Goal: Task Accomplishment & Management: Manage account settings

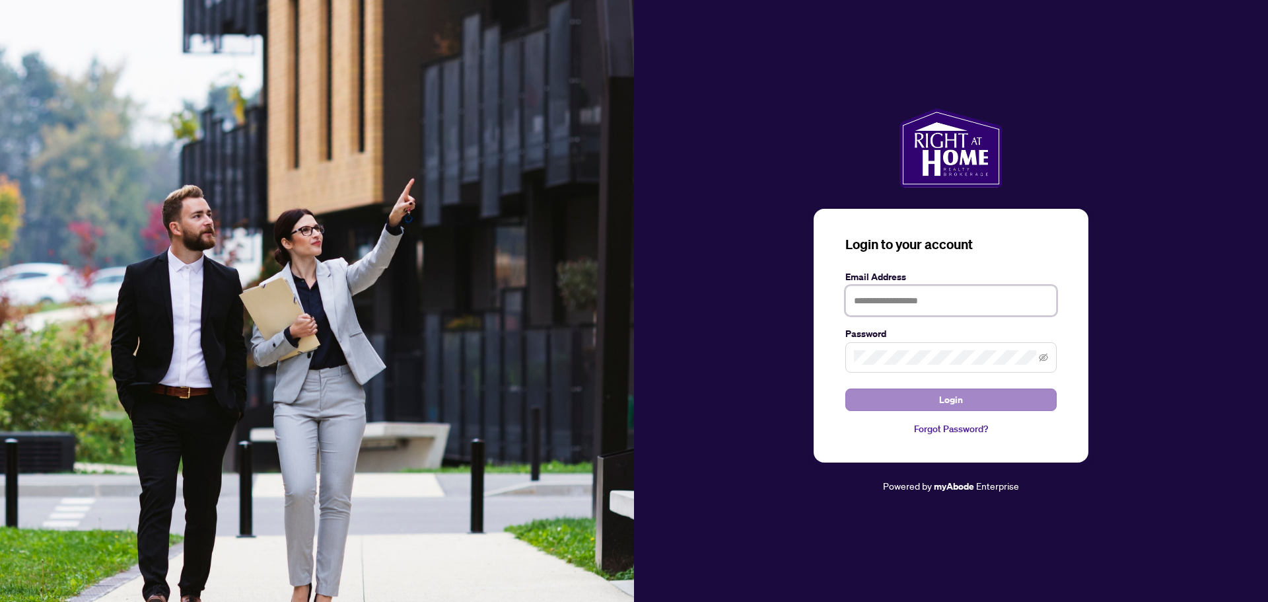
type input "**********"
click at [873, 402] on button "Login" at bounding box center [951, 399] width 211 height 22
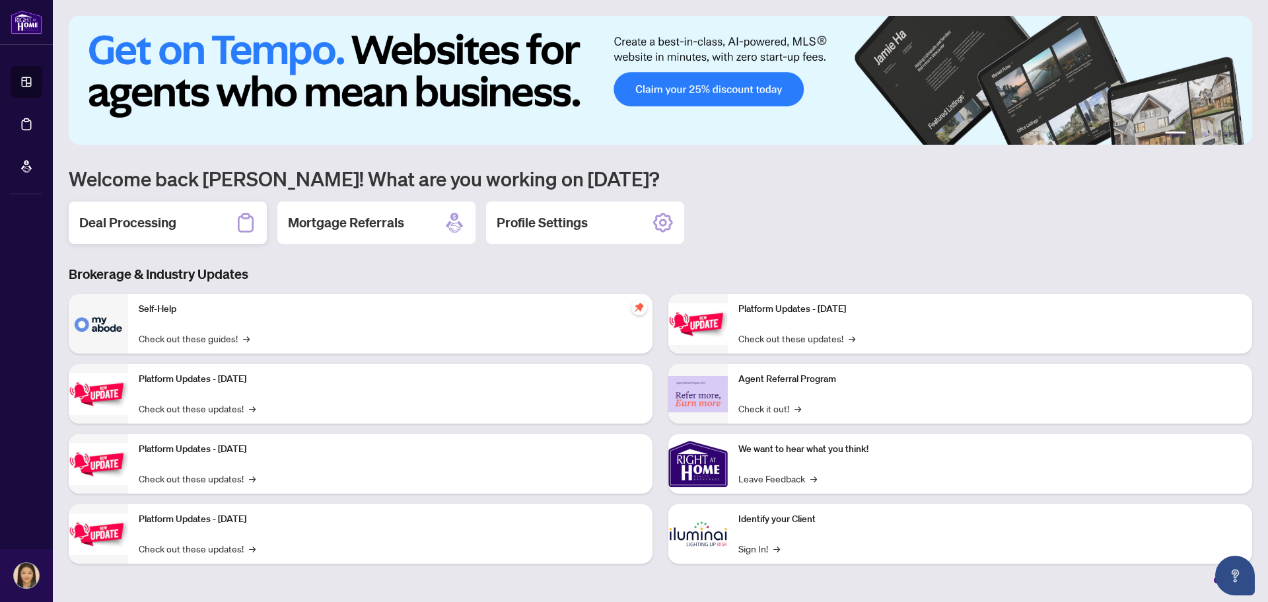
click at [162, 228] on h2 "Deal Processing" at bounding box center [127, 222] width 97 height 18
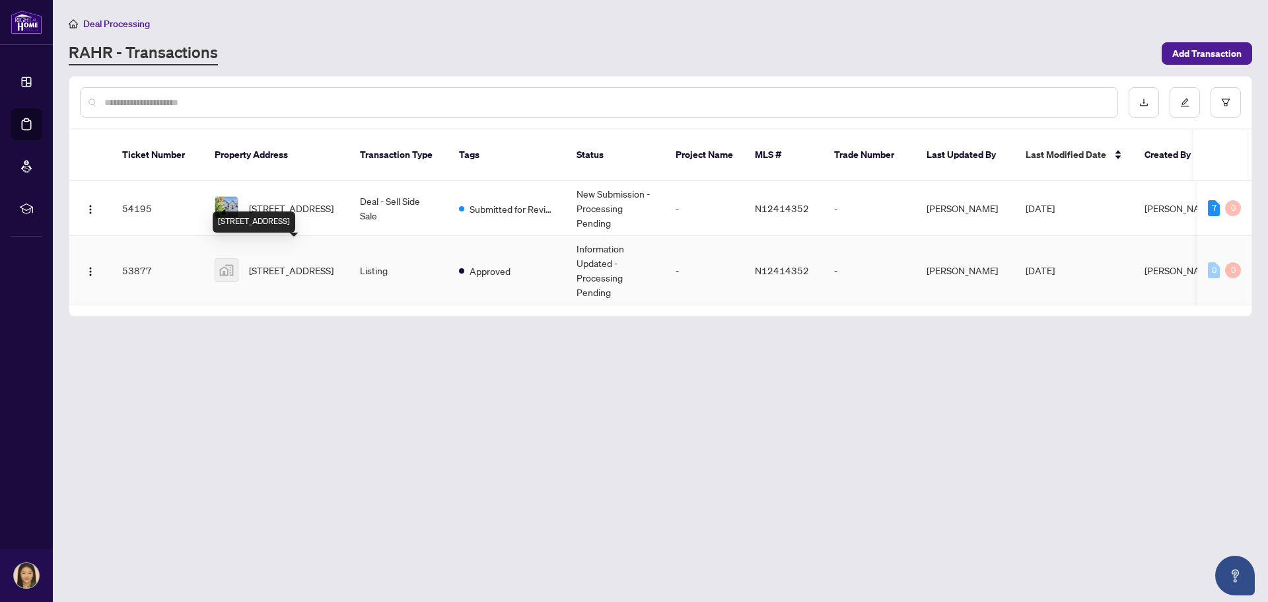
click at [301, 263] on span "[STREET_ADDRESS]" at bounding box center [291, 270] width 85 height 15
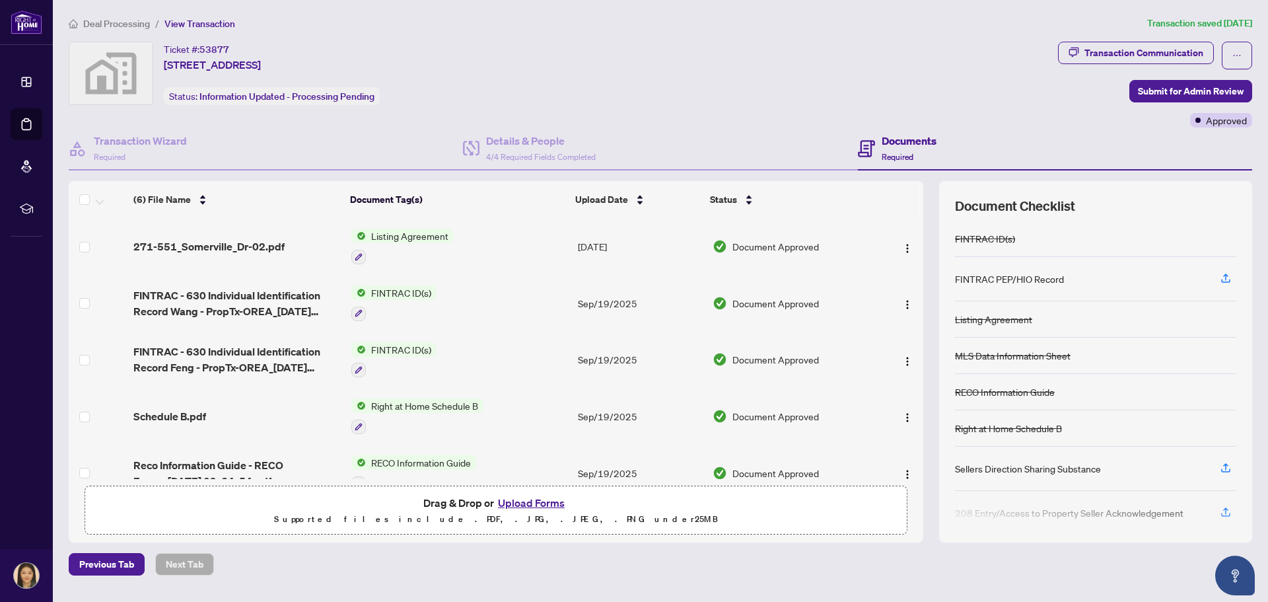
click at [723, 21] on ol "Deal Processing / View Transaction" at bounding box center [606, 23] width 1074 height 15
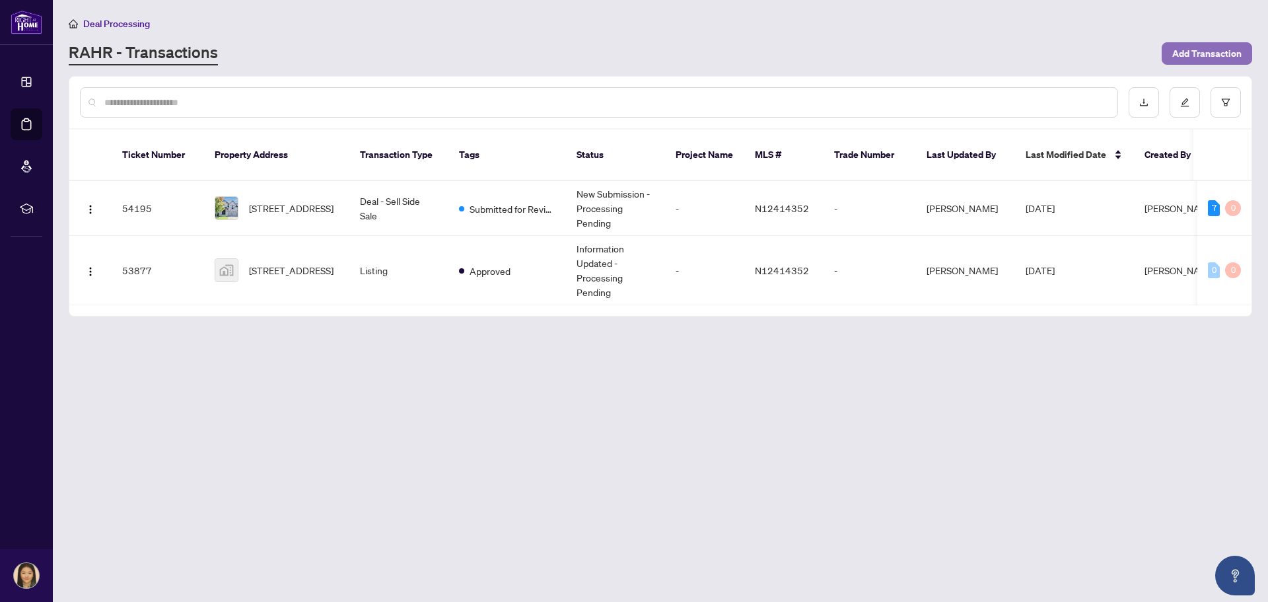
click at [1227, 59] on span "Add Transaction" at bounding box center [1207, 53] width 69 height 21
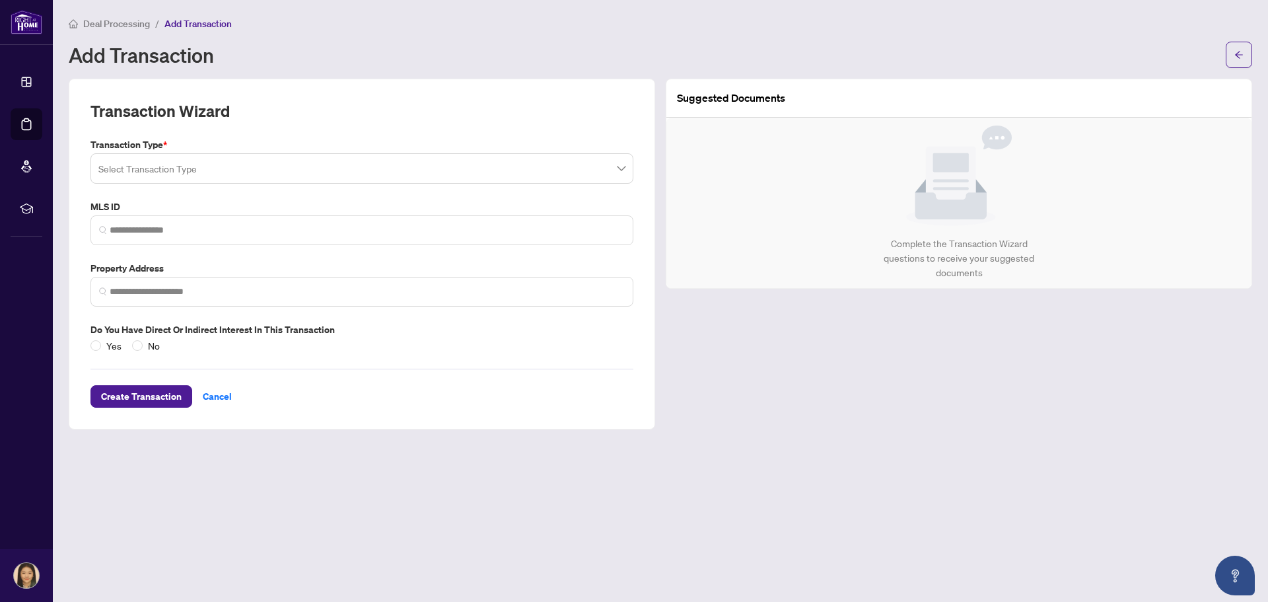
click at [170, 166] on input "search" at bounding box center [355, 170] width 515 height 29
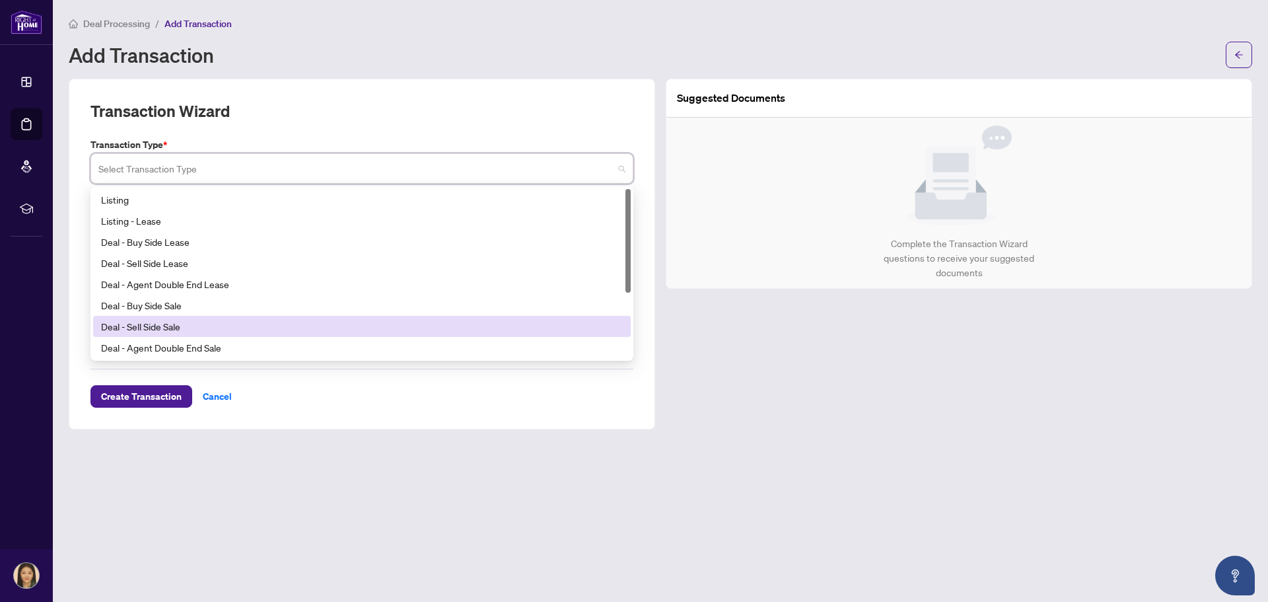
click at [177, 326] on div "Deal - Sell Side Sale" at bounding box center [362, 326] width 522 height 15
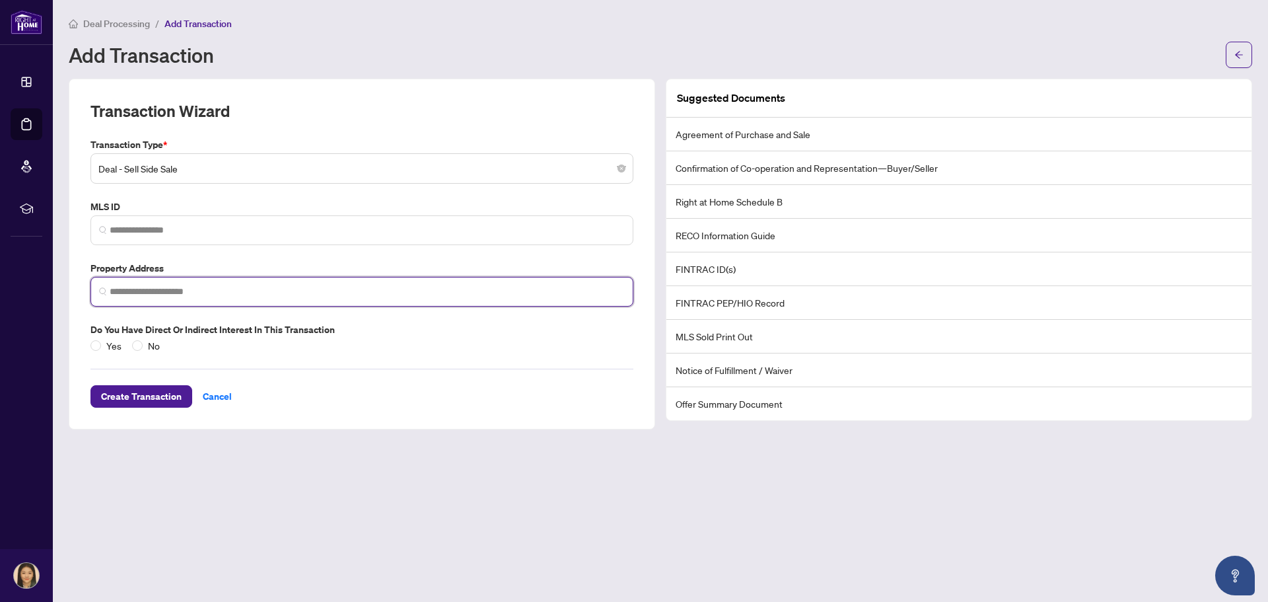
click at [191, 293] on input "search" at bounding box center [367, 292] width 515 height 14
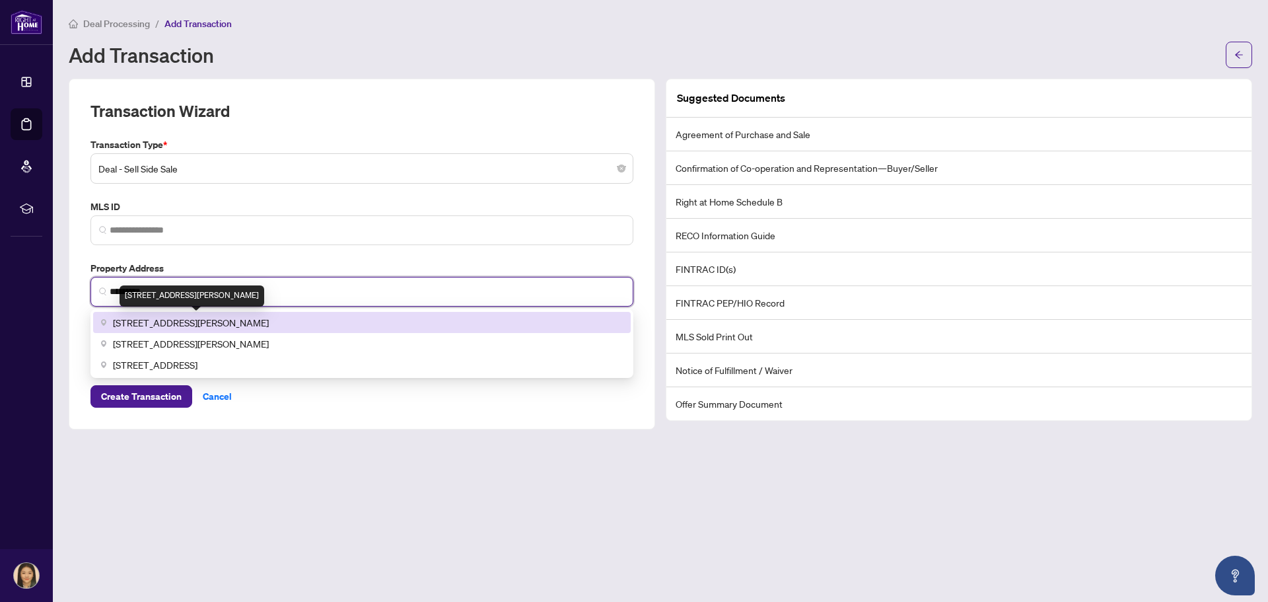
click at [232, 320] on span "[STREET_ADDRESS][PERSON_NAME]" at bounding box center [191, 322] width 156 height 15
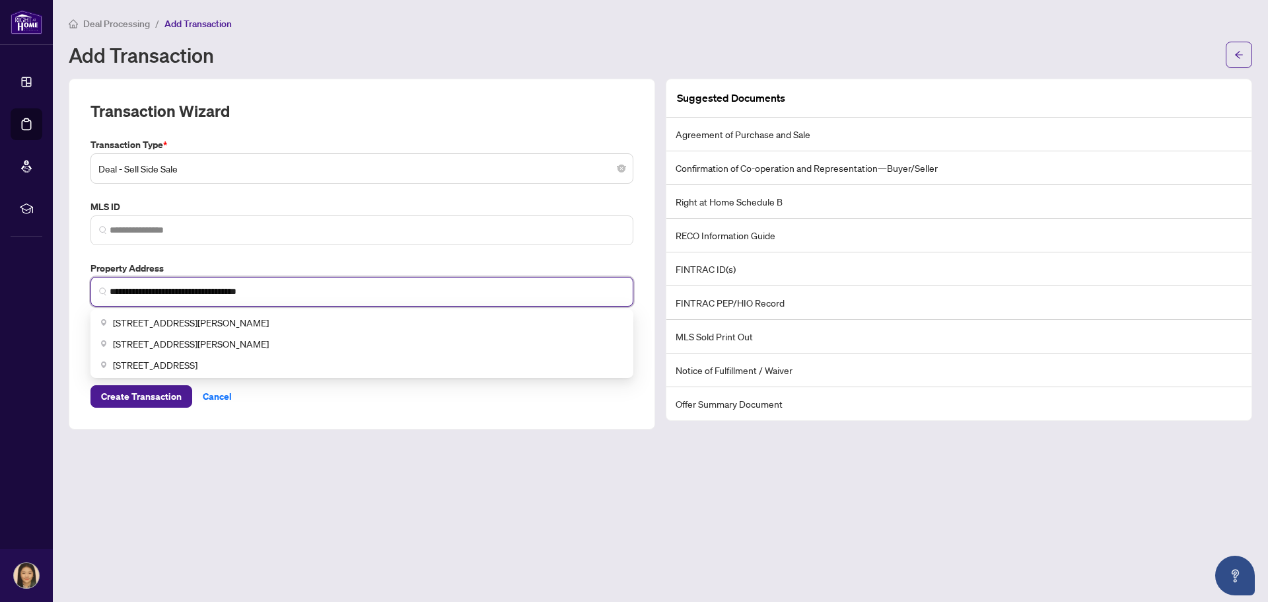
click at [108, 289] on span "**********" at bounding box center [362, 292] width 543 height 30
click at [186, 289] on input "**********" at bounding box center [367, 292] width 515 height 14
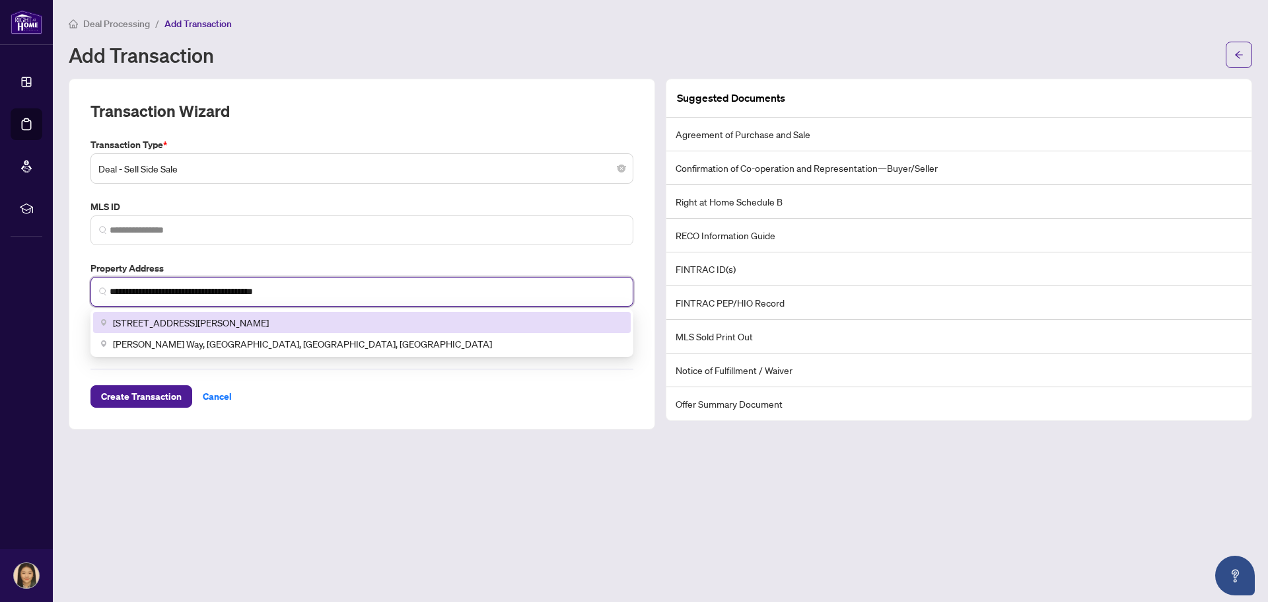
click at [214, 322] on span "[STREET_ADDRESS][PERSON_NAME]" at bounding box center [191, 322] width 156 height 15
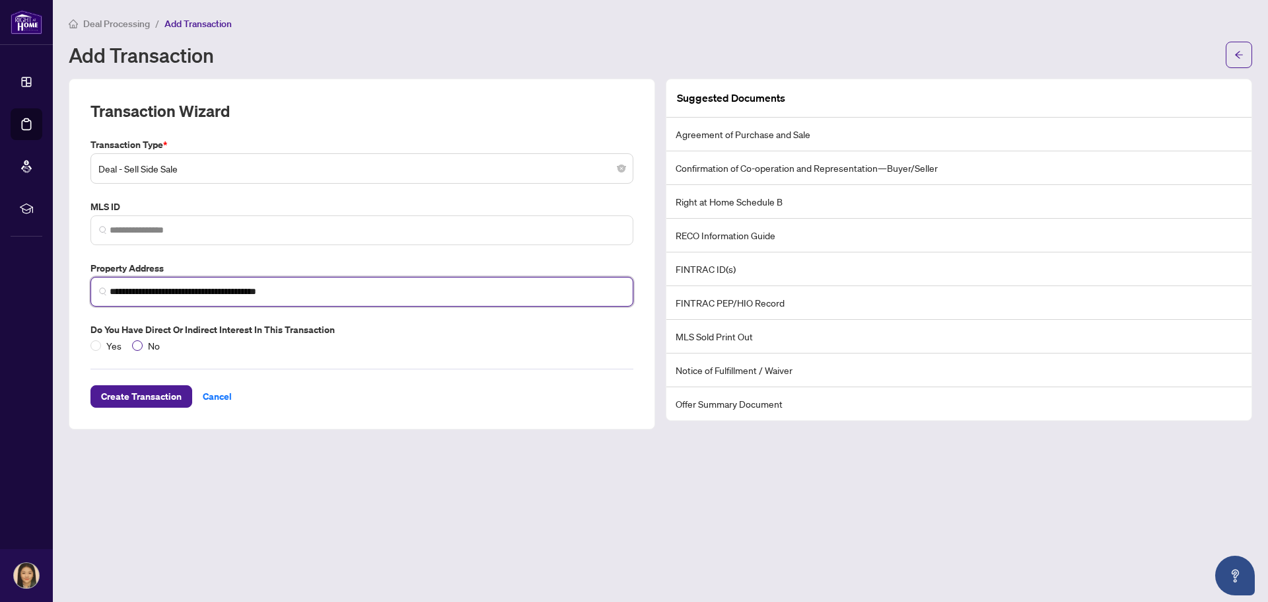
type input "**********"
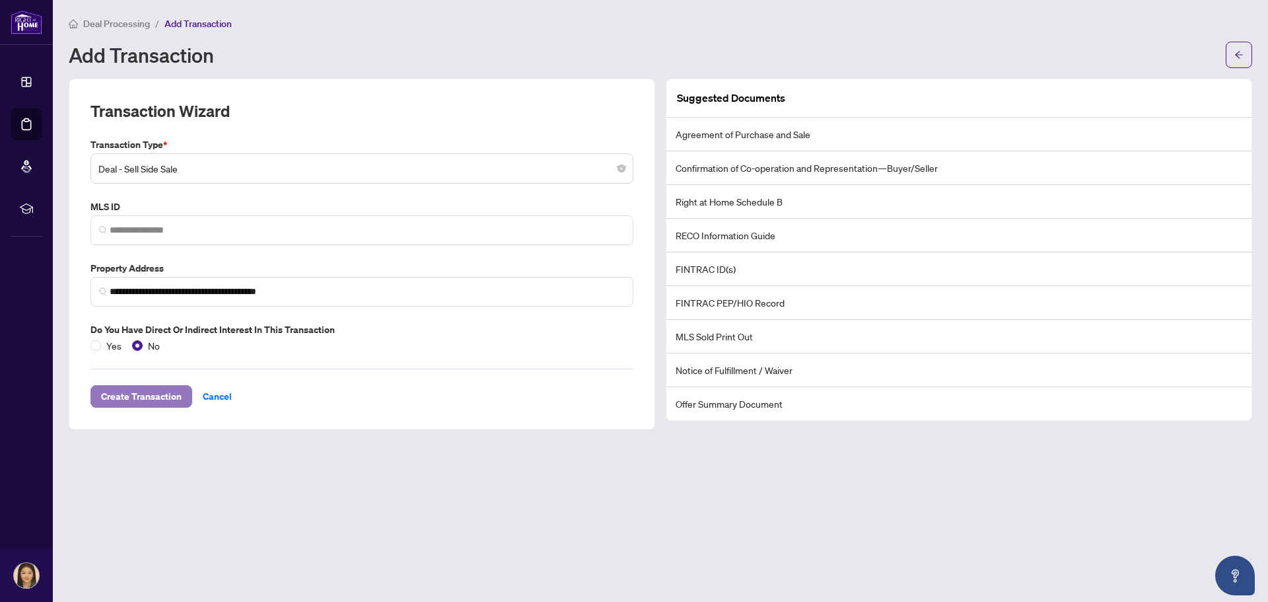
click at [149, 398] on span "Create Transaction" at bounding box center [141, 396] width 81 height 21
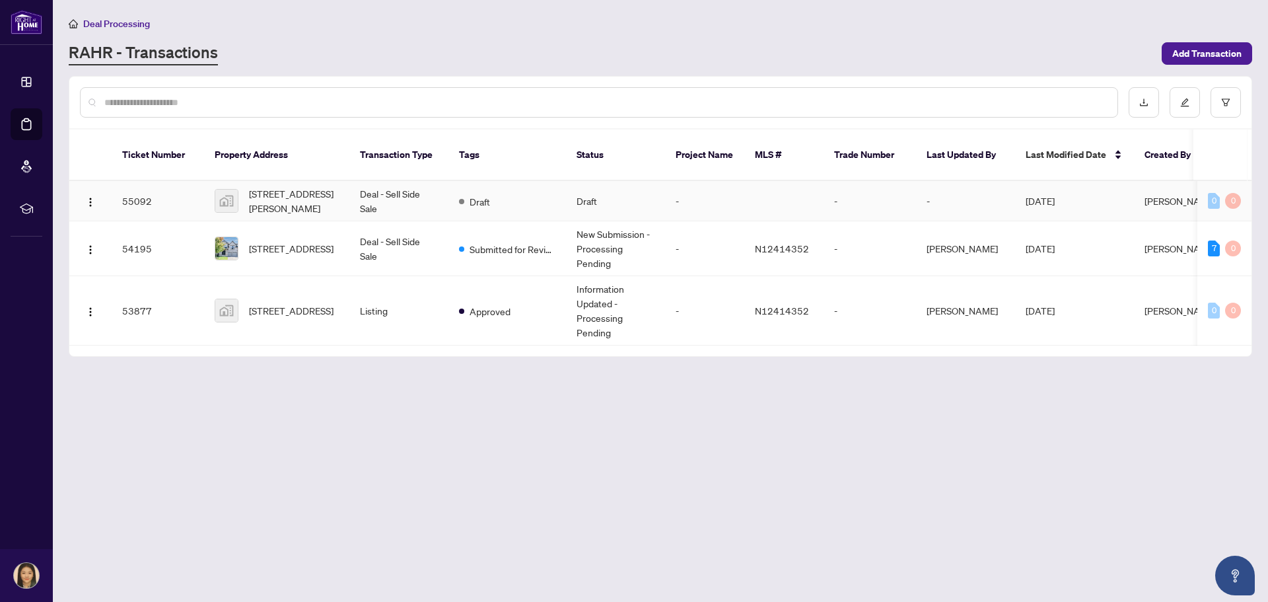
drag, startPoint x: 988, startPoint y: 182, endPoint x: 926, endPoint y: 186, distance: 61.6
click at [926, 186] on td "-" at bounding box center [965, 201] width 99 height 40
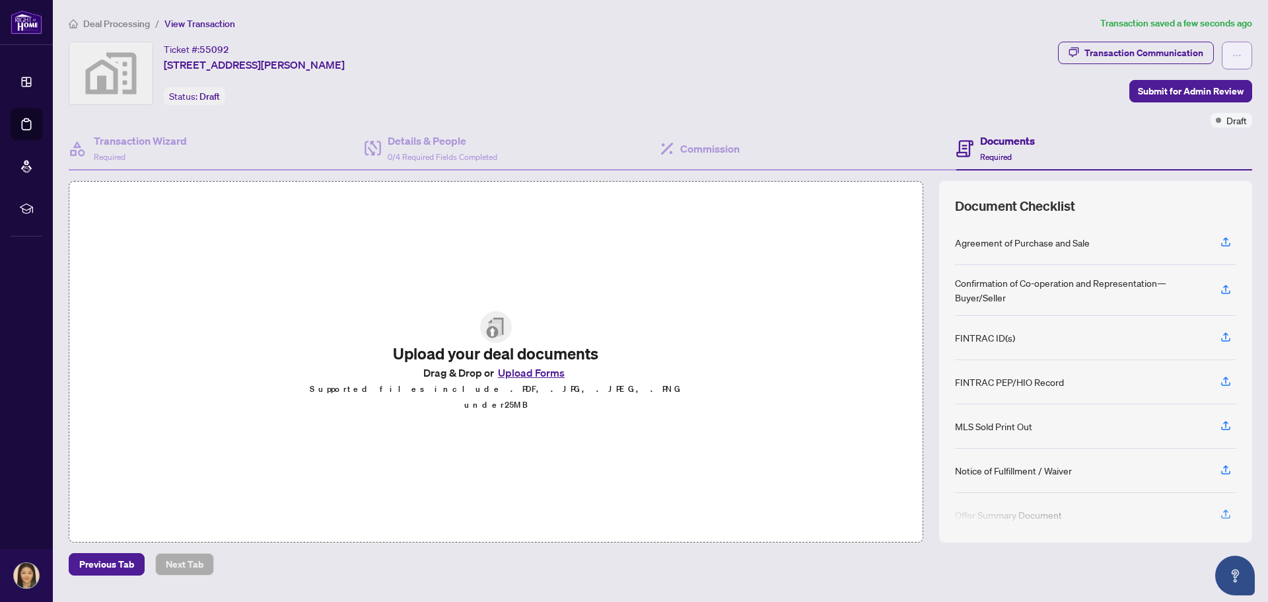
click at [1238, 46] on span "button" at bounding box center [1237, 55] width 9 height 21
click at [1183, 130] on span "Delete Transaction" at bounding box center [1191, 127] width 101 height 15
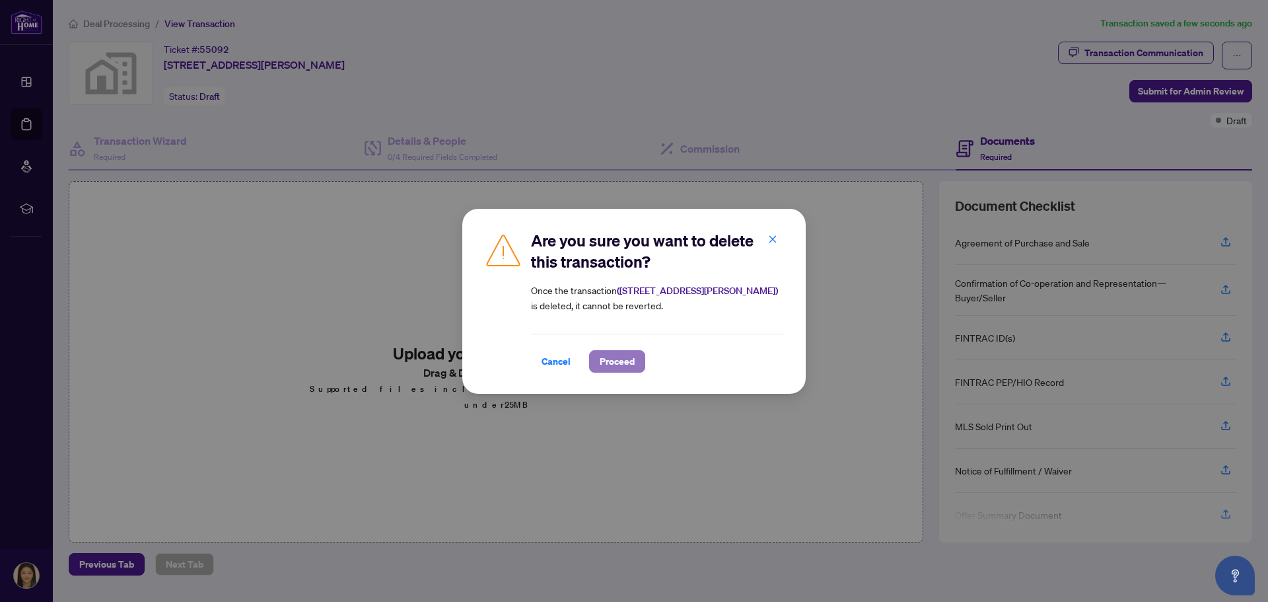
click at [615, 363] on span "Proceed" at bounding box center [617, 361] width 35 height 21
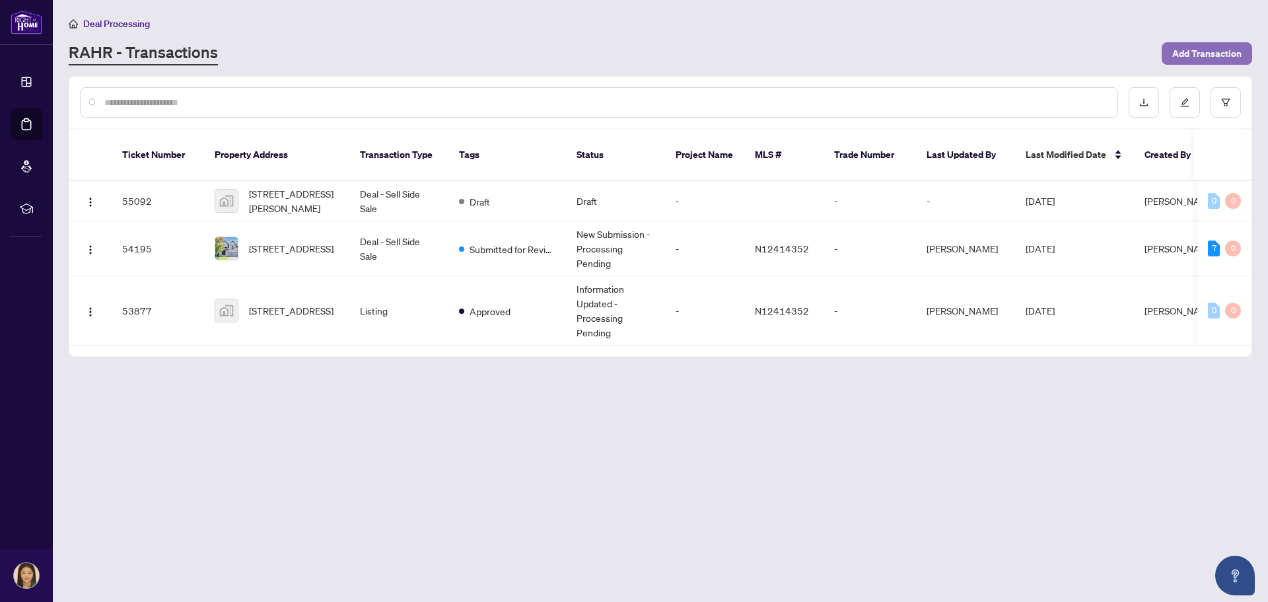
click at [1189, 52] on span "Add Transaction" at bounding box center [1207, 53] width 69 height 21
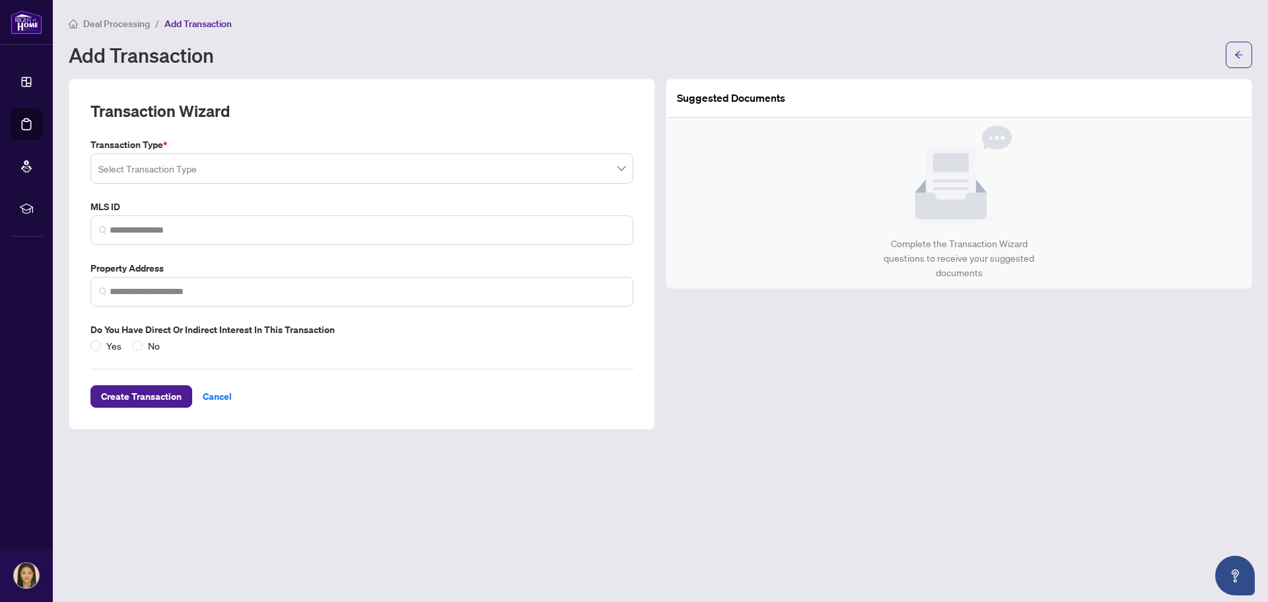
click at [184, 175] on input "search" at bounding box center [355, 170] width 515 height 29
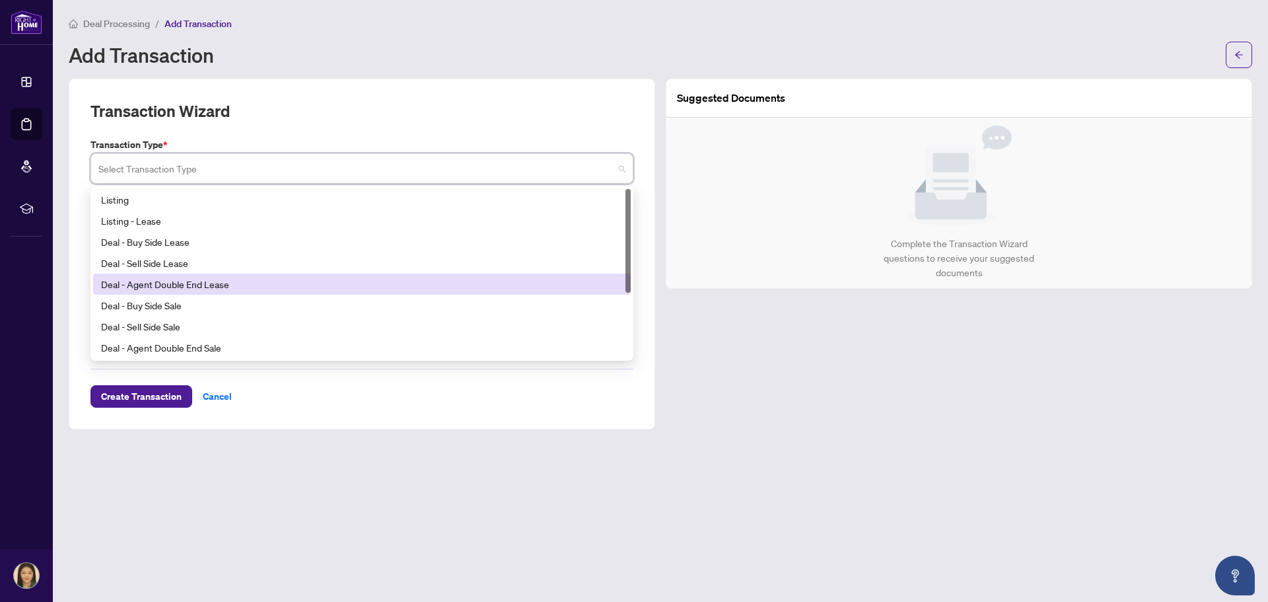
drag, startPoint x: 627, startPoint y: 275, endPoint x: 642, endPoint y: 247, distance: 31.3
click at [642, 247] on div "Transaction Wizard Transaction Type * Select Transaction Type 16 17 18 Listing …" at bounding box center [362, 254] width 587 height 351
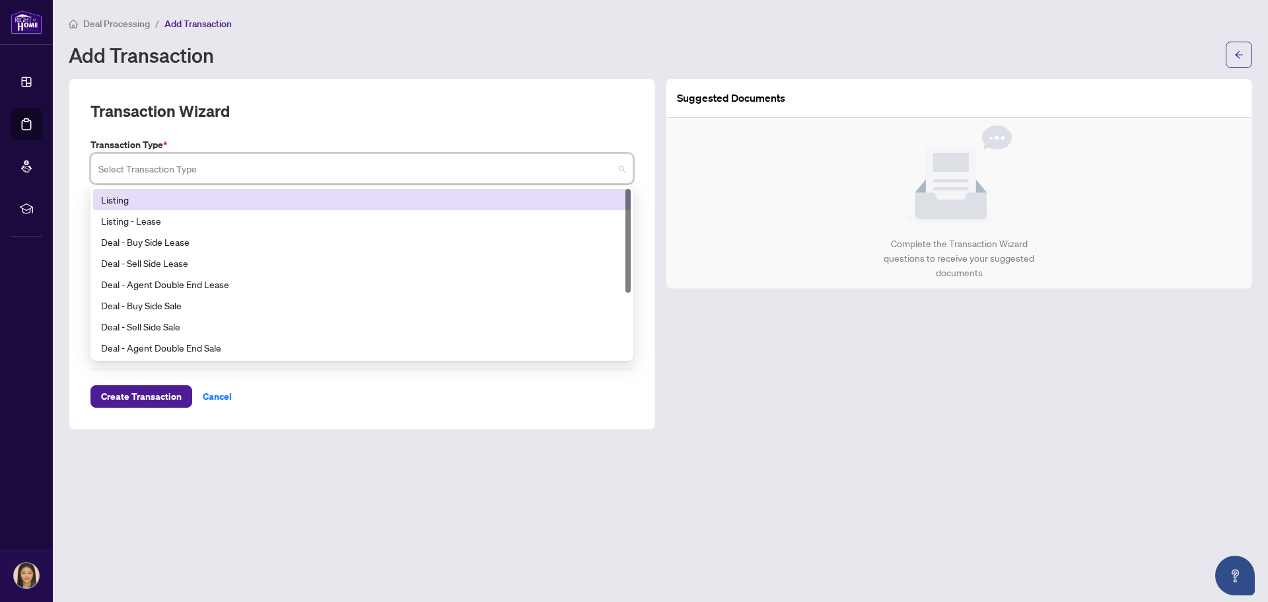
click at [124, 197] on div "Listing" at bounding box center [362, 199] width 522 height 15
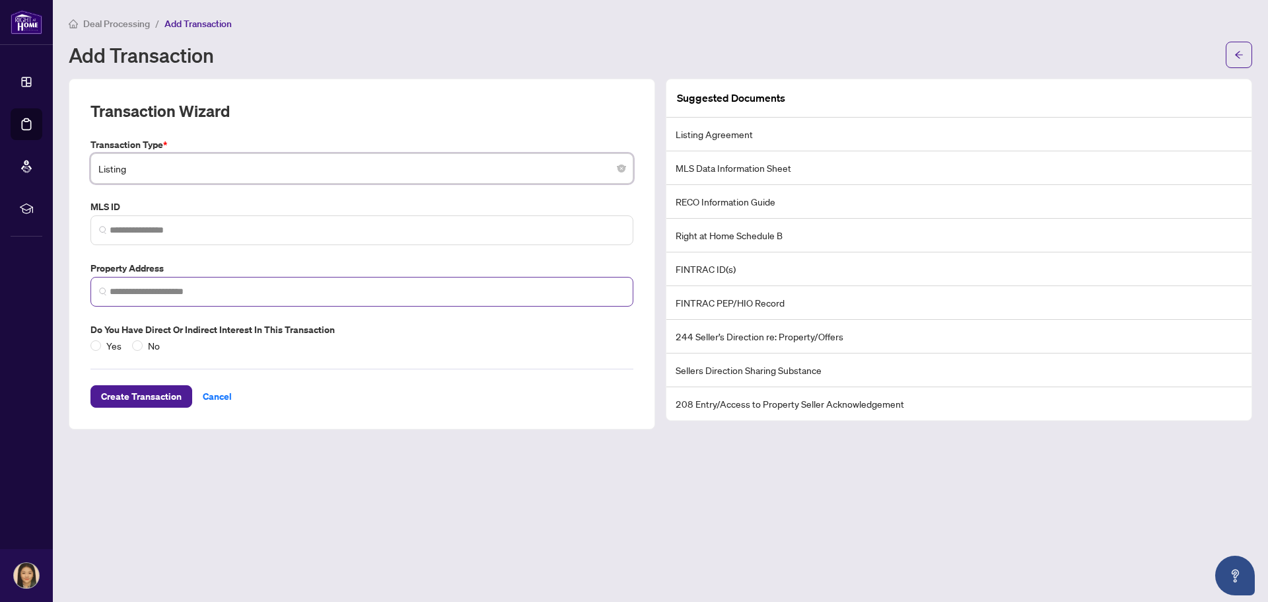
click at [287, 301] on span at bounding box center [362, 292] width 543 height 30
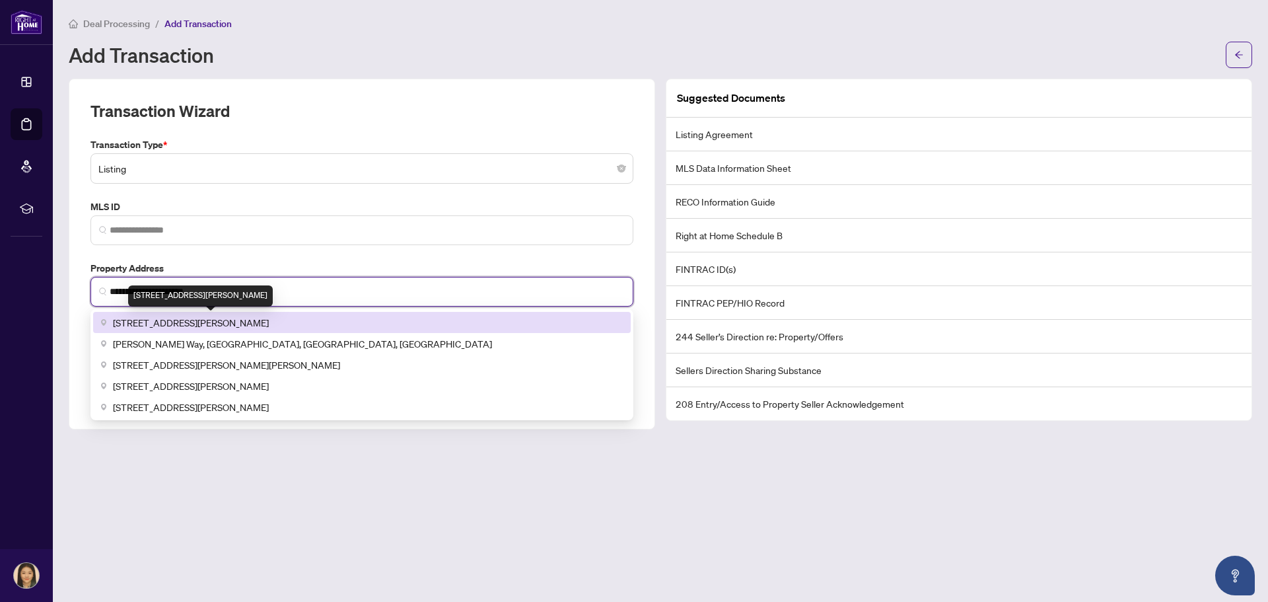
click at [269, 321] on span "[STREET_ADDRESS][PERSON_NAME]" at bounding box center [191, 322] width 156 height 15
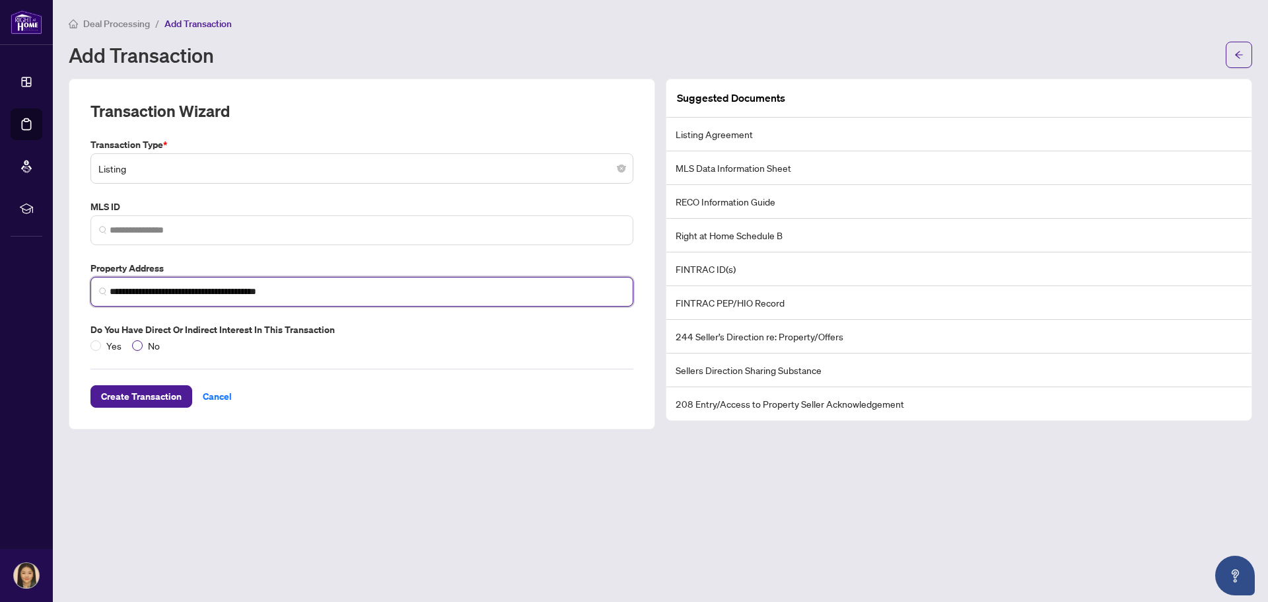
type input "**********"
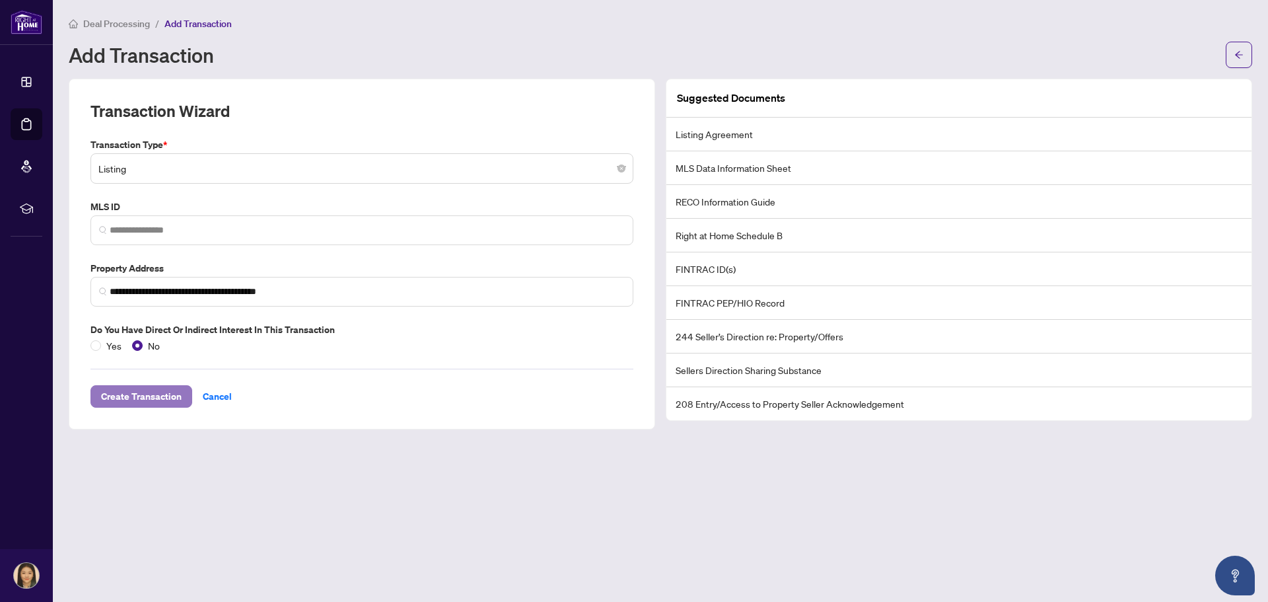
click at [153, 396] on span "Create Transaction" at bounding box center [141, 396] width 81 height 21
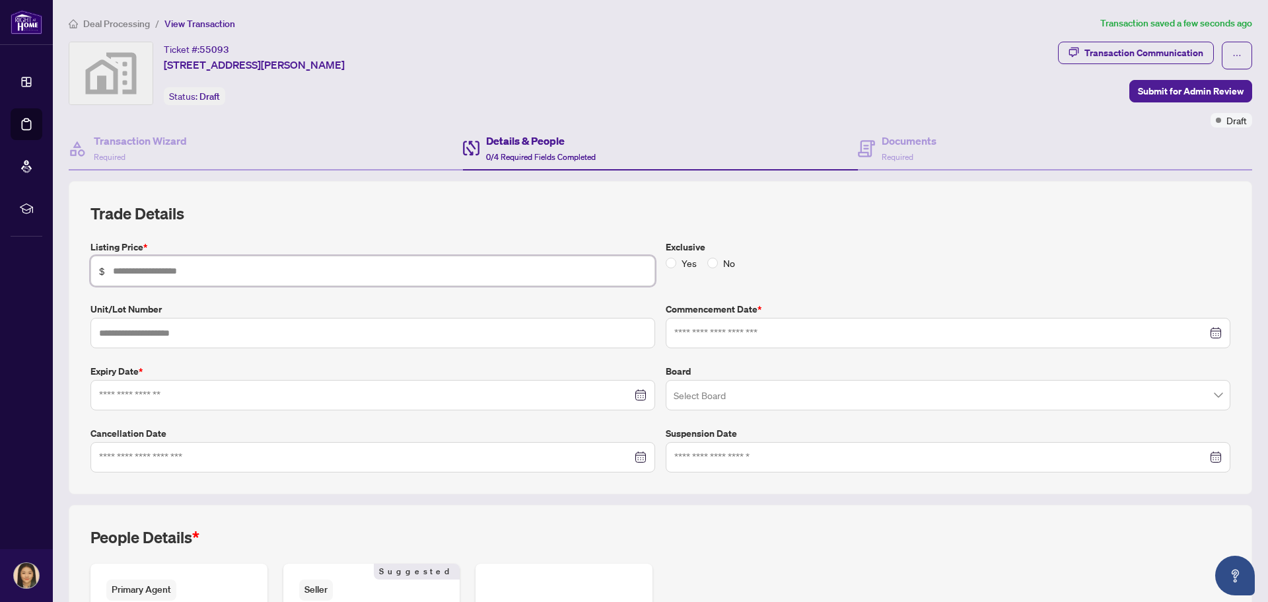
click at [243, 276] on input "text" at bounding box center [380, 271] width 534 height 15
type input "*******"
click at [712, 328] on input at bounding box center [941, 333] width 533 height 15
type input "**********"
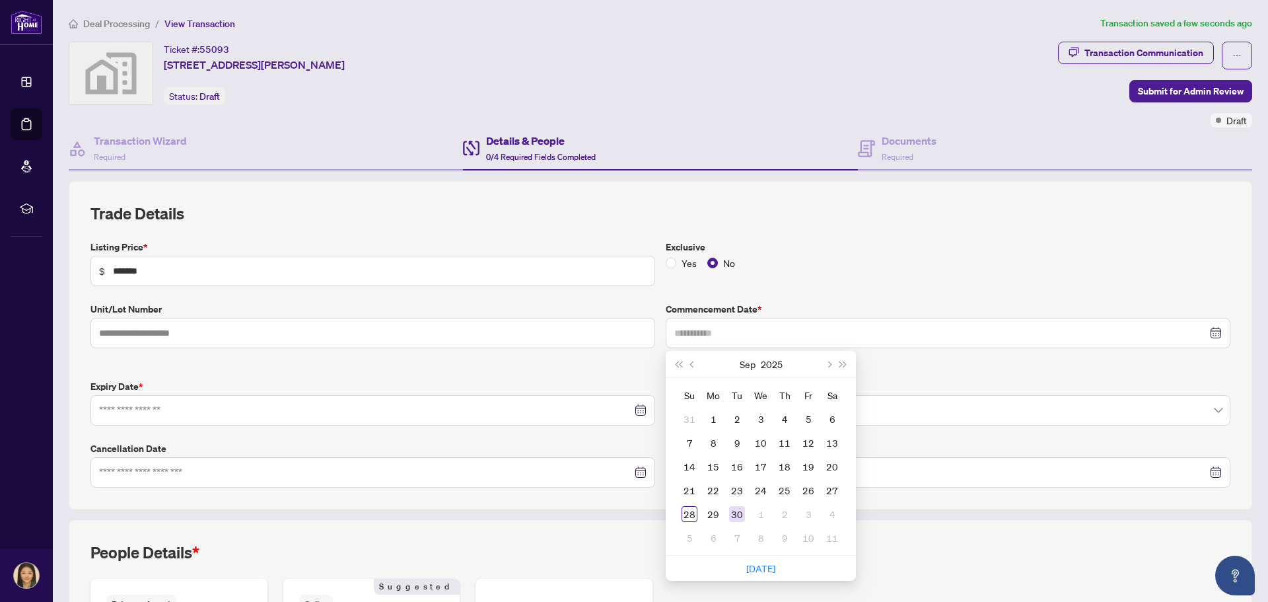
click at [734, 511] on div "30" at bounding box center [737, 514] width 16 height 16
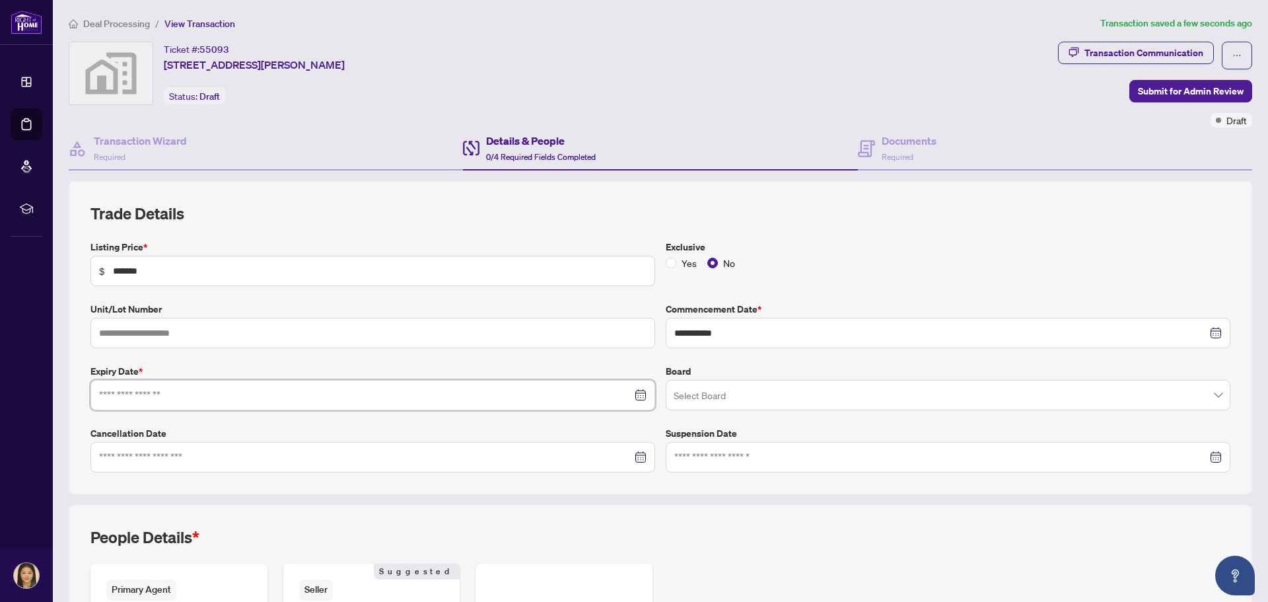
click at [187, 394] on input at bounding box center [365, 395] width 533 height 15
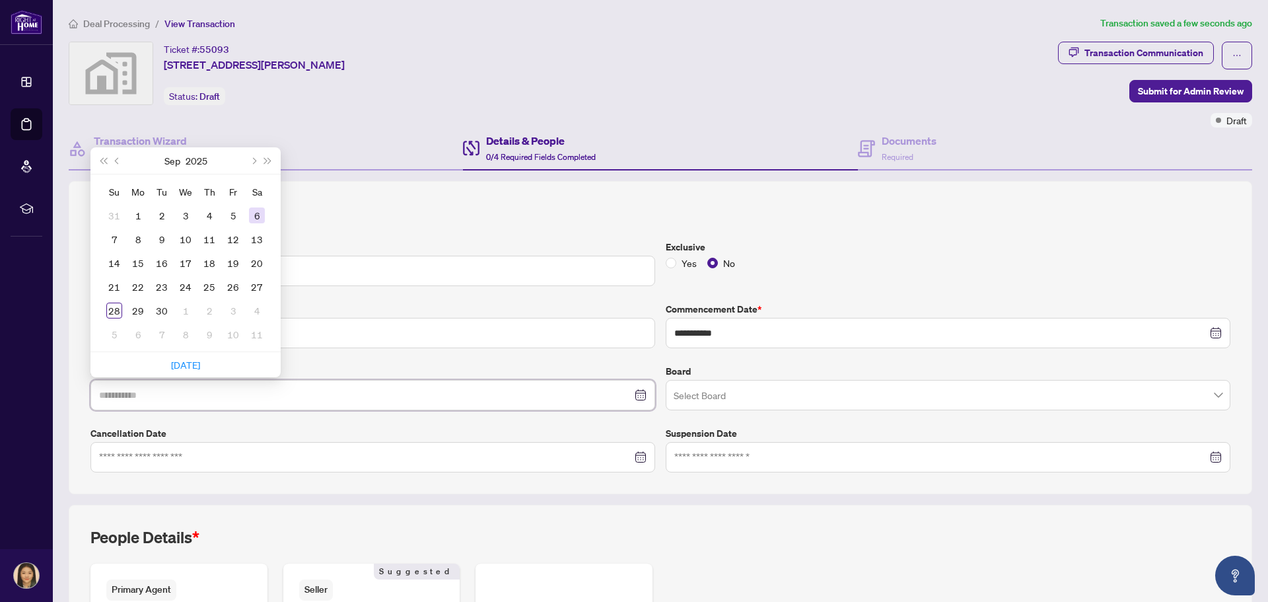
type input "**********"
click at [254, 161] on span "Next month (PageDown)" at bounding box center [253, 160] width 7 height 7
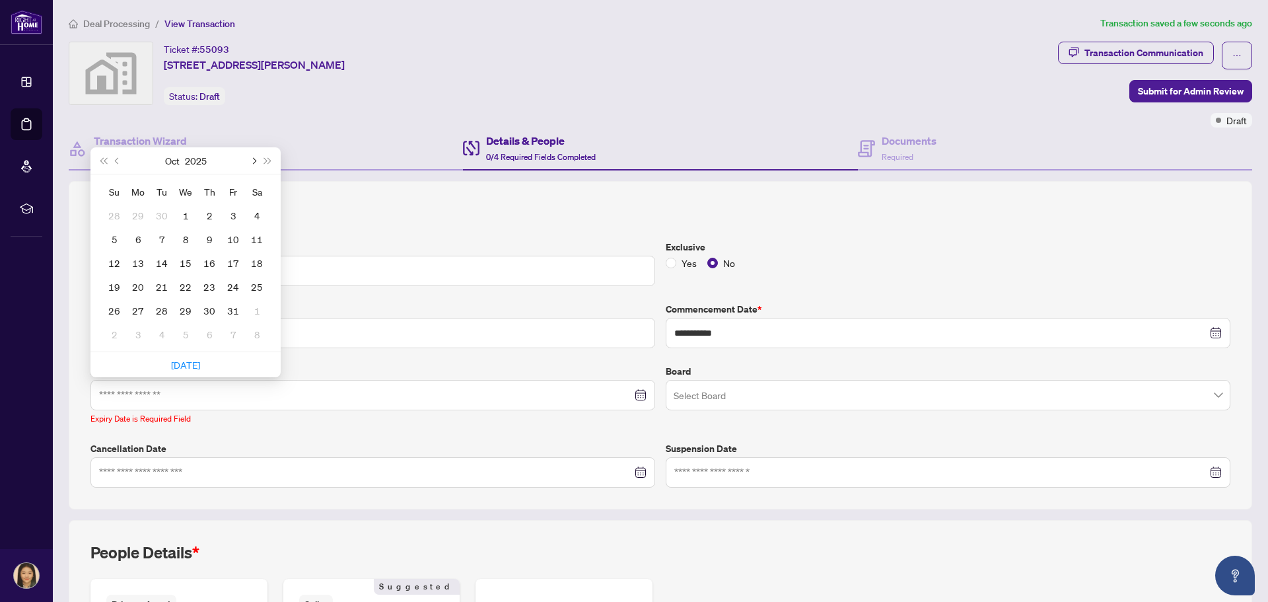
click at [254, 161] on span "Next month (PageDown)" at bounding box center [253, 160] width 7 height 7
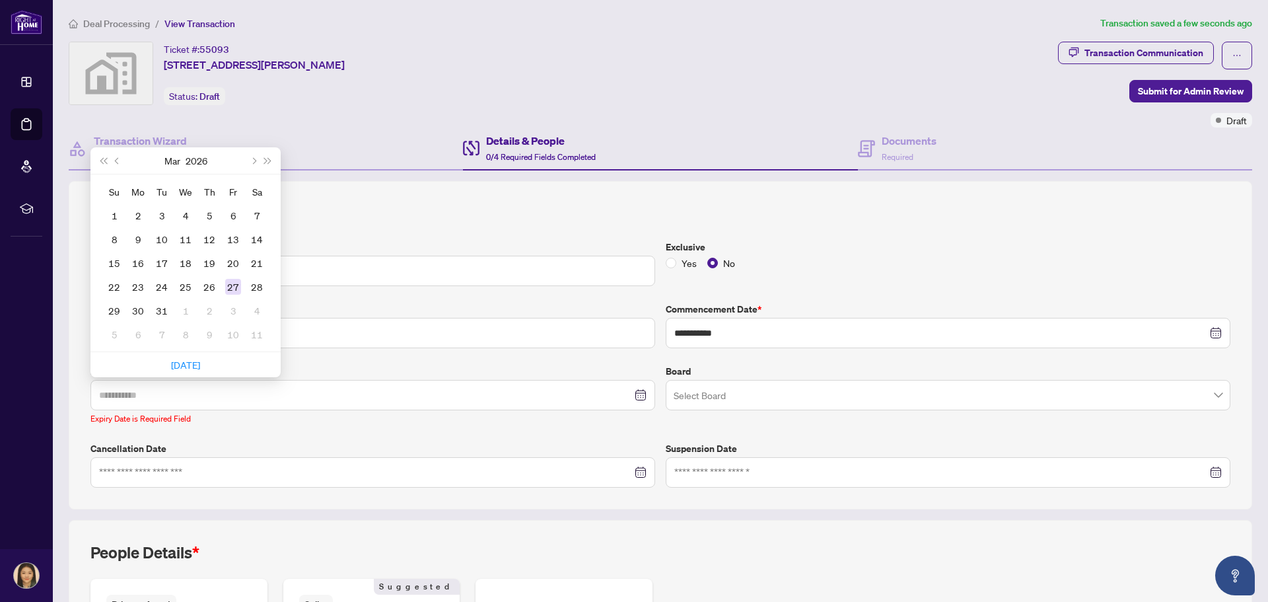
type input "**********"
click at [231, 293] on div "27" at bounding box center [233, 287] width 16 height 16
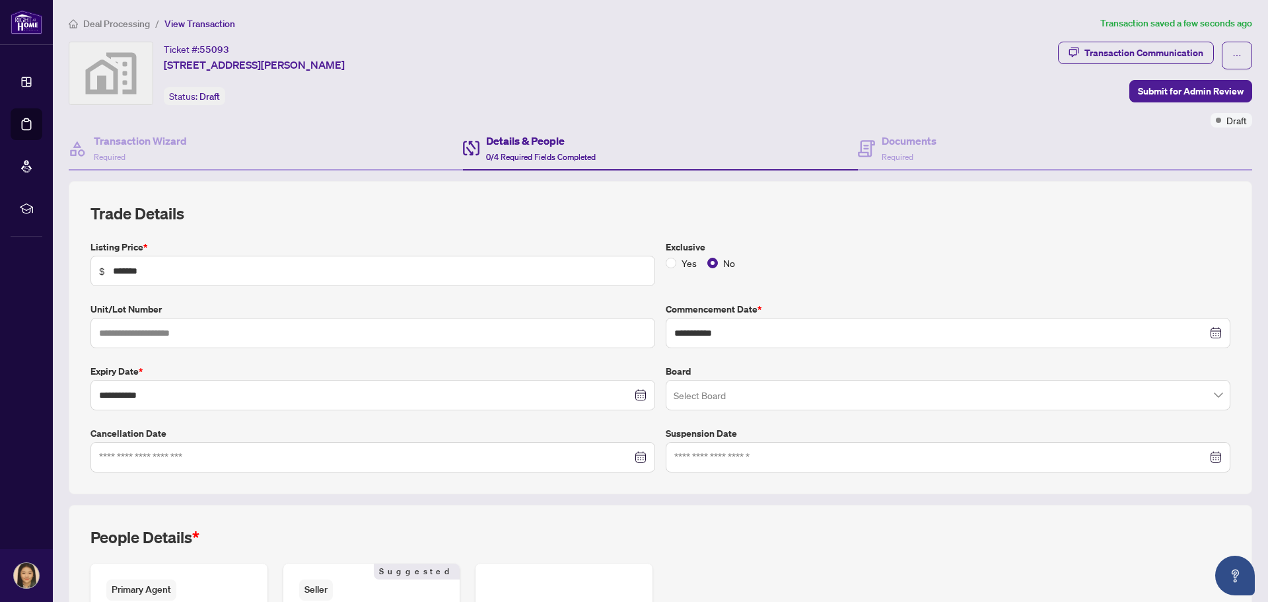
click at [724, 390] on input "search" at bounding box center [942, 397] width 537 height 29
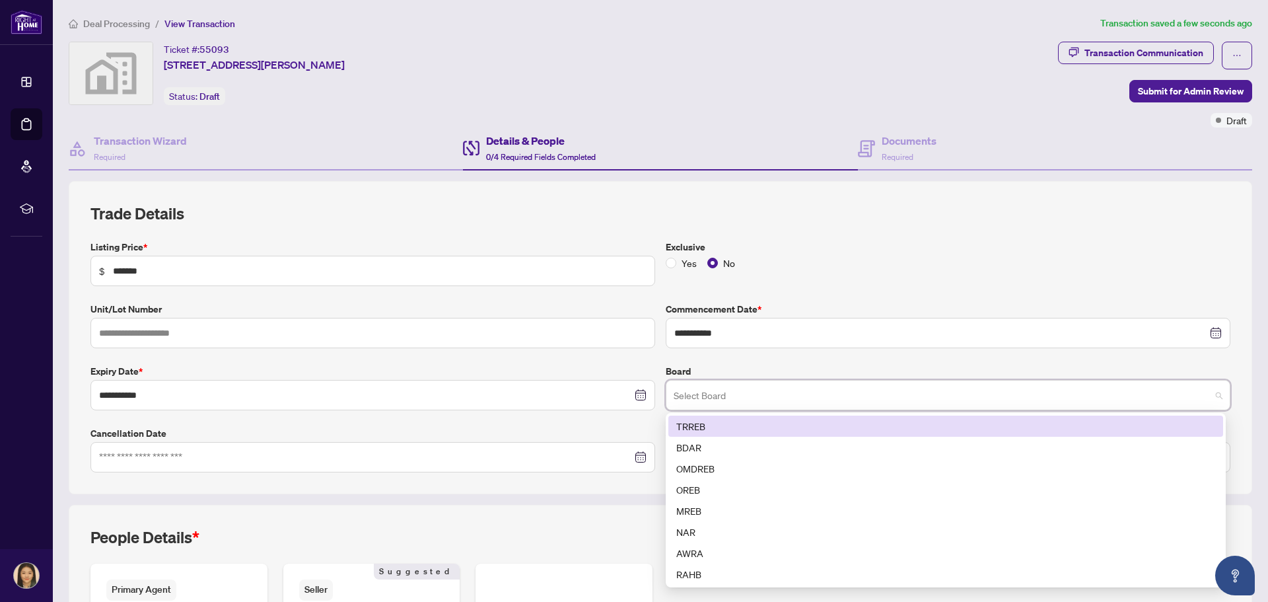
click at [724, 390] on input "search" at bounding box center [942, 397] width 537 height 29
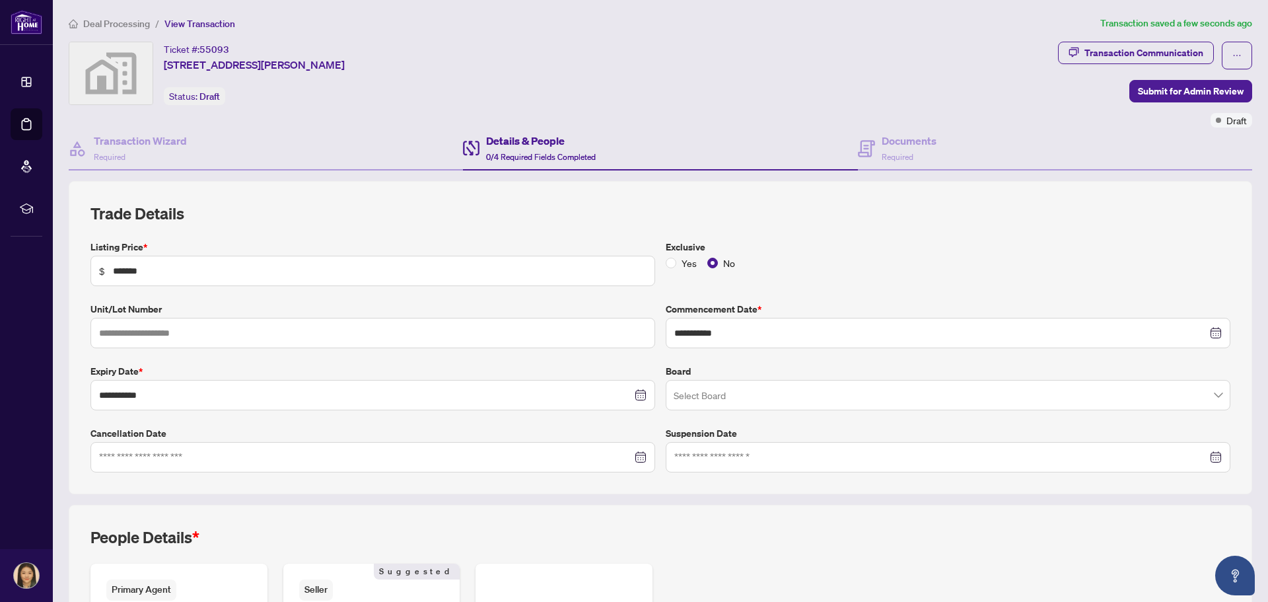
click at [552, 423] on div "**********" at bounding box center [660, 356] width 1151 height 233
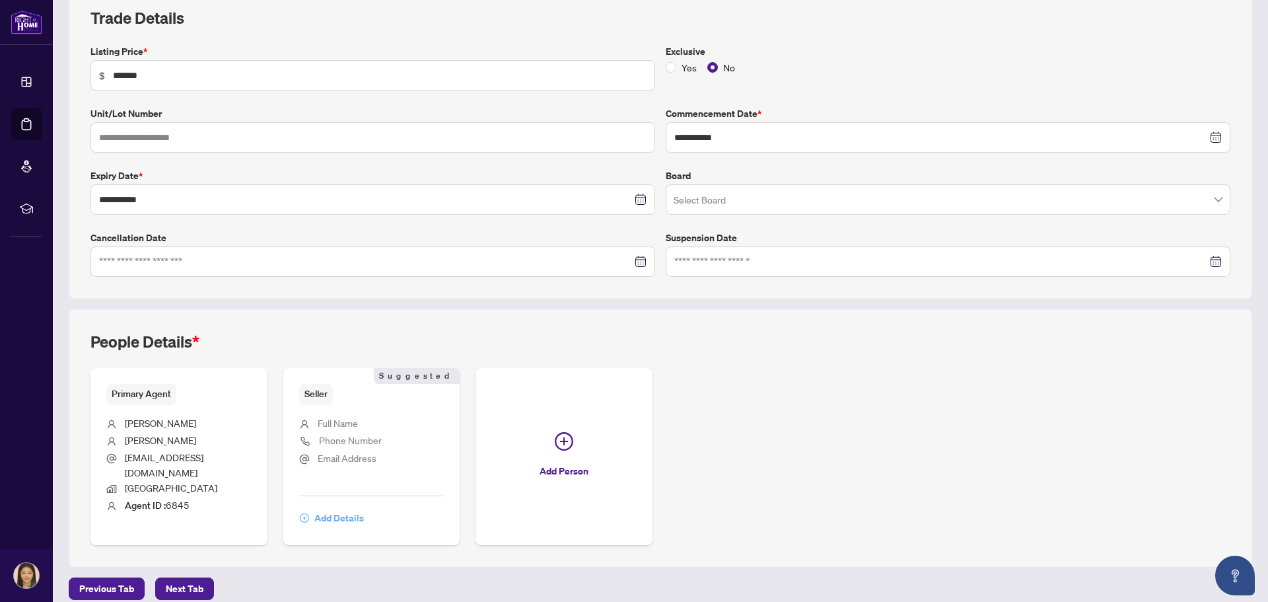
click at [336, 508] on span "Add Details" at bounding box center [339, 517] width 50 height 21
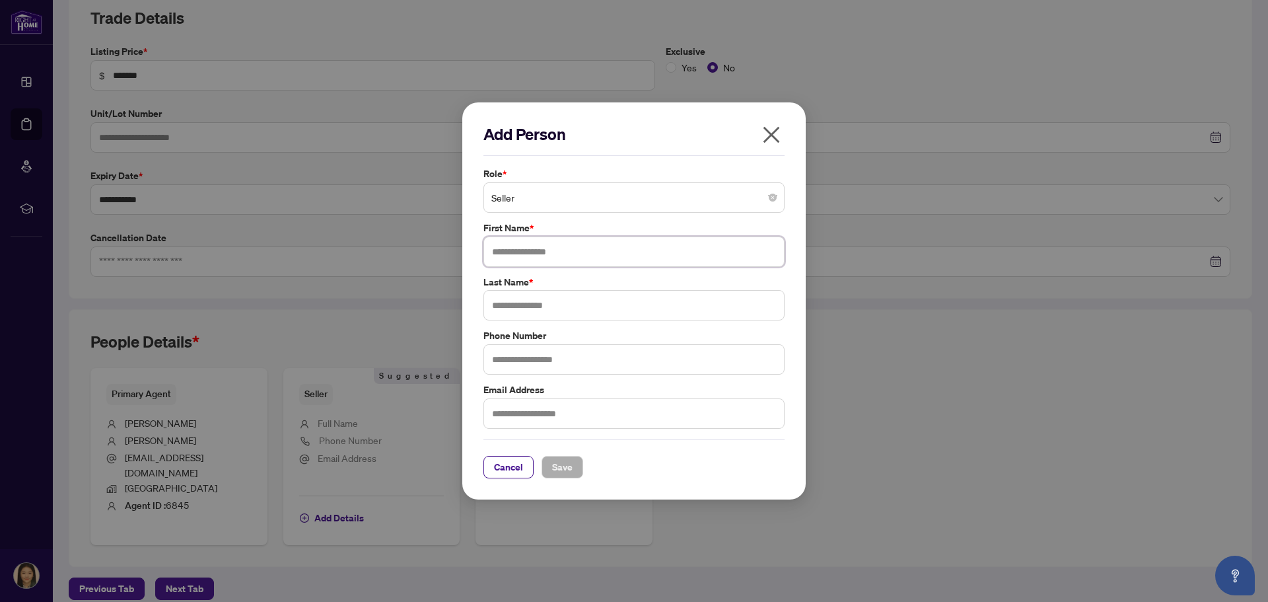
click at [539, 262] on input "text" at bounding box center [634, 252] width 301 height 30
type input "*********"
click at [546, 300] on input "text" at bounding box center [634, 305] width 301 height 30
type input "****"
click at [542, 408] on input "text" at bounding box center [634, 413] width 301 height 30
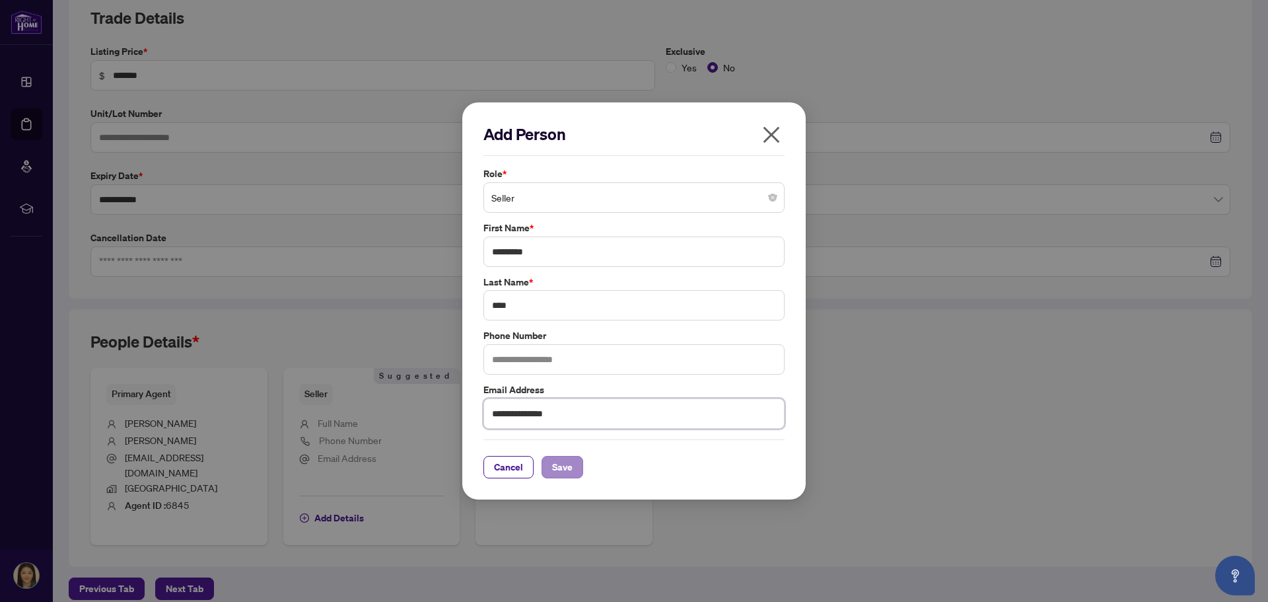
type input "**********"
click at [560, 468] on span "Save" at bounding box center [562, 467] width 20 height 21
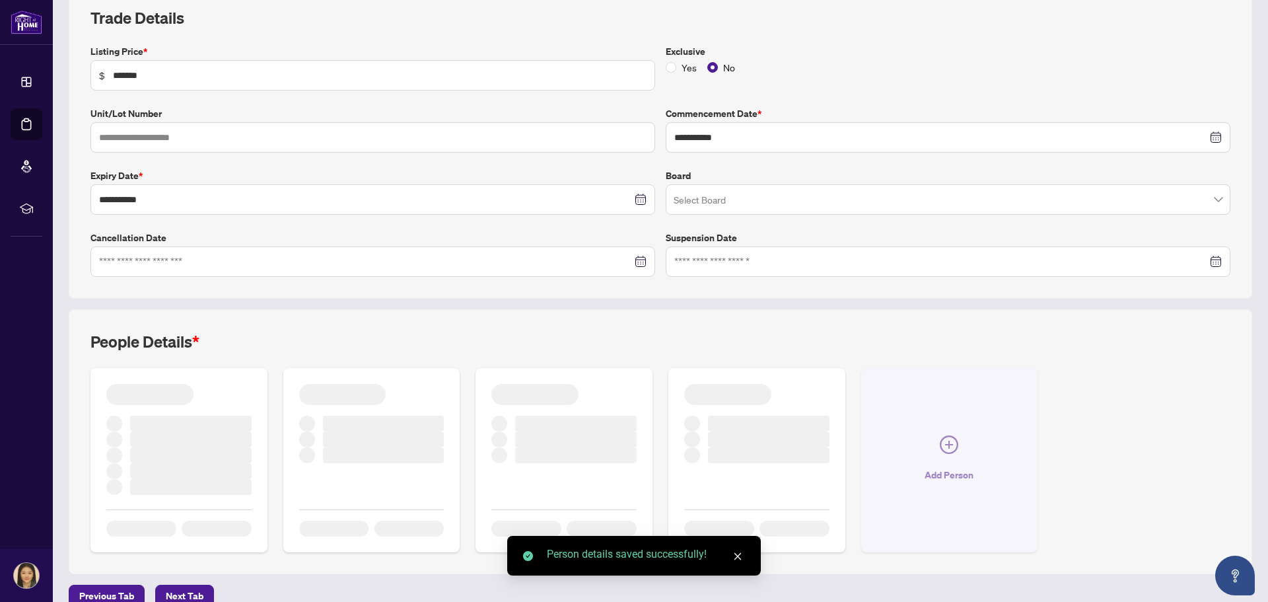
scroll to position [195, 0]
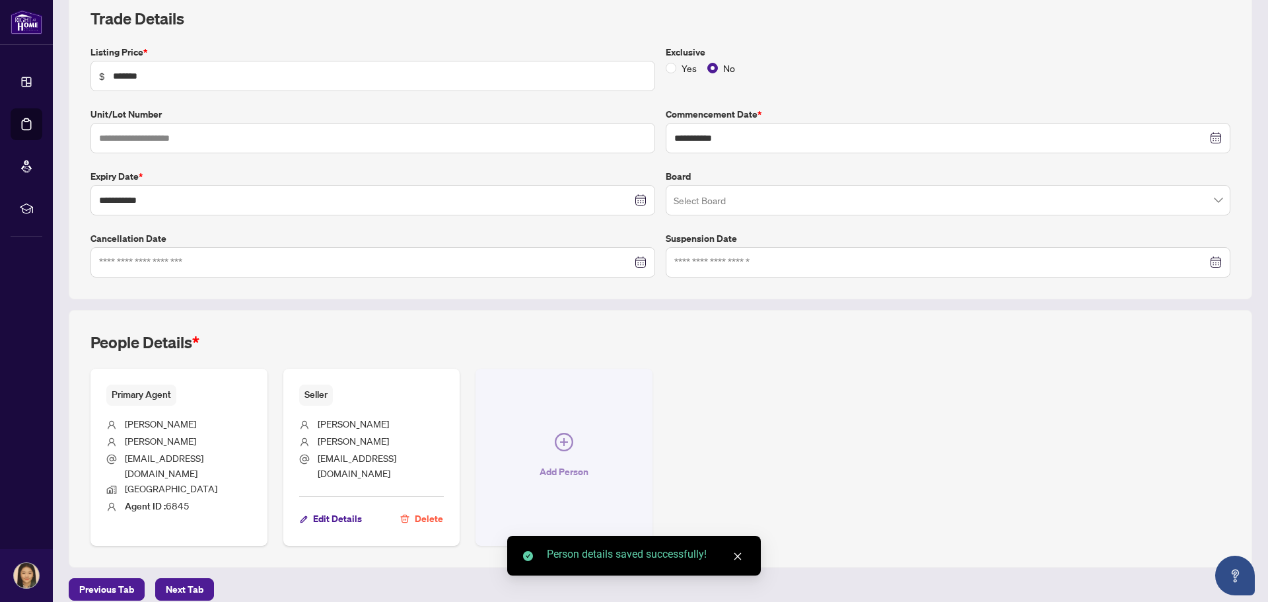
click at [558, 433] on icon "plus-circle" at bounding box center [564, 442] width 18 height 18
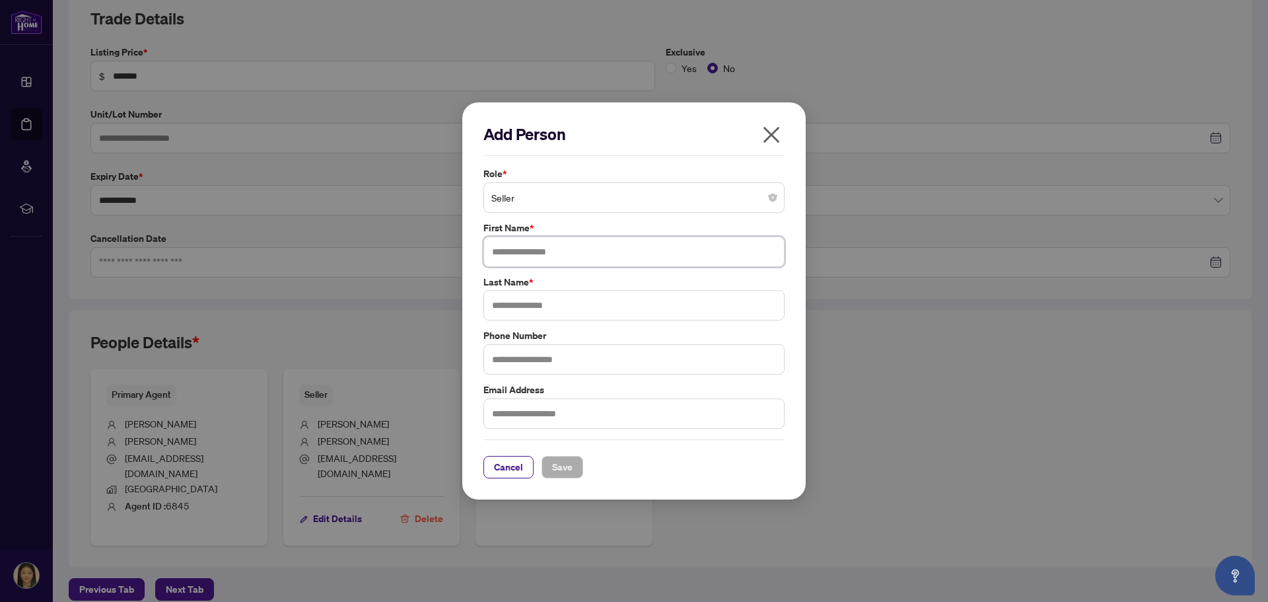
click at [564, 256] on input "text" at bounding box center [634, 252] width 301 height 30
type input "*********"
click at [545, 307] on input "text" at bounding box center [634, 305] width 301 height 30
type input "****"
click at [519, 414] on input "text" at bounding box center [634, 413] width 301 height 30
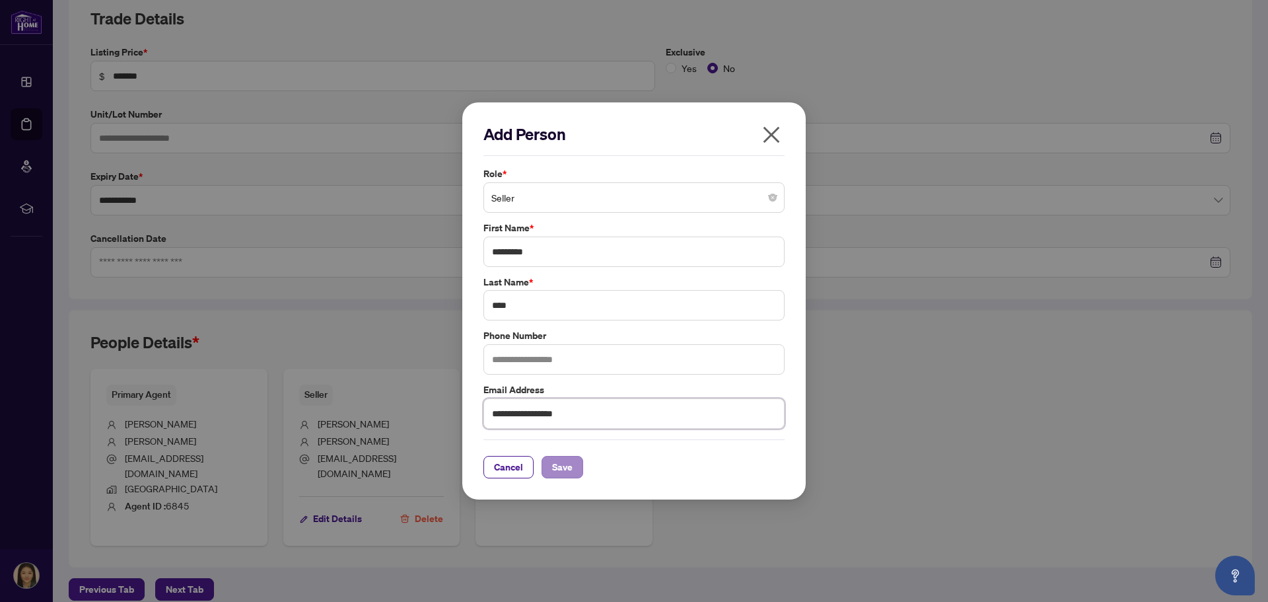
type input "**********"
click at [555, 468] on span "Save" at bounding box center [562, 467] width 20 height 21
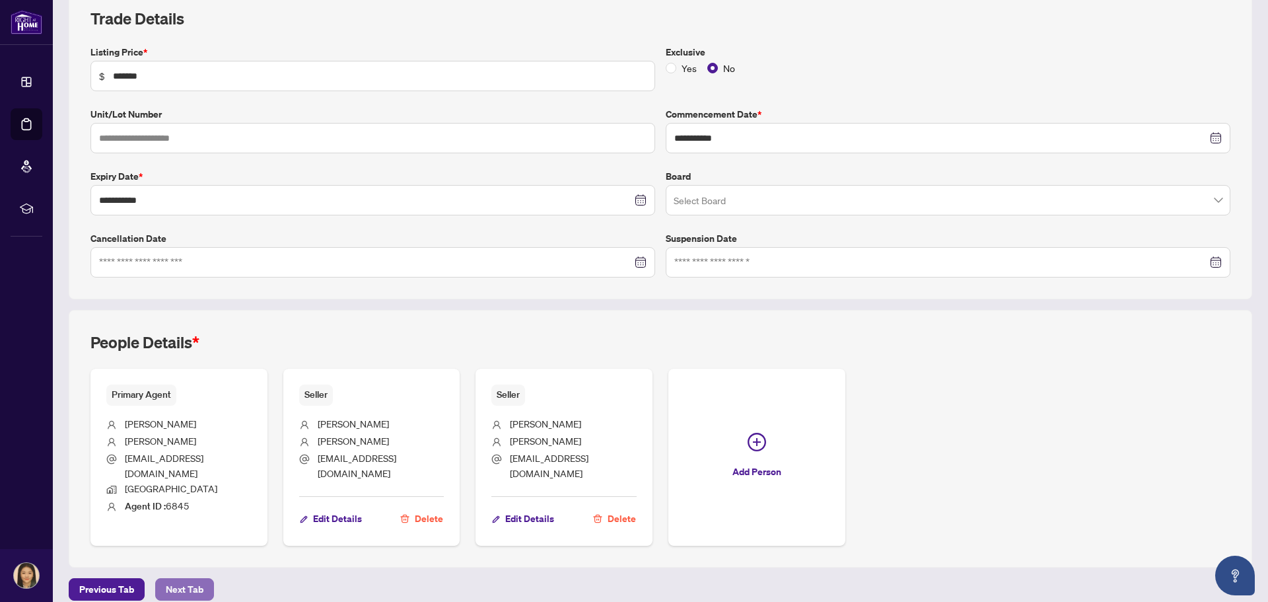
click at [176, 579] on span "Next Tab" at bounding box center [185, 589] width 38 height 21
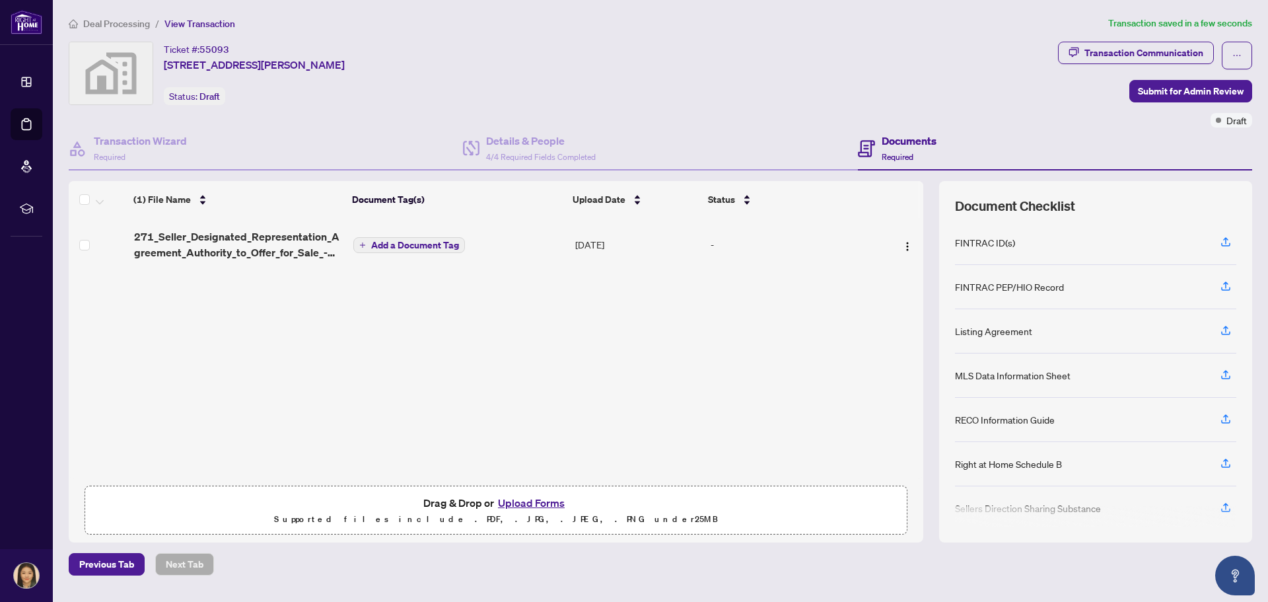
click at [521, 496] on button "Upload Forms" at bounding box center [531, 502] width 75 height 17
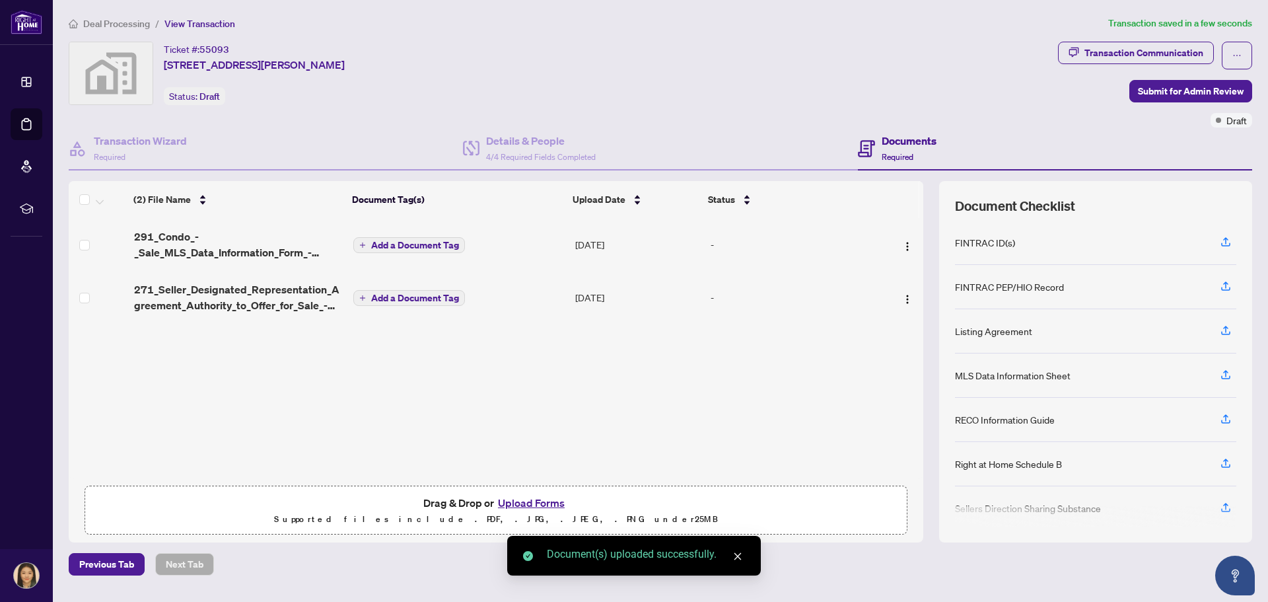
click at [508, 503] on button "Upload Forms" at bounding box center [531, 502] width 75 height 17
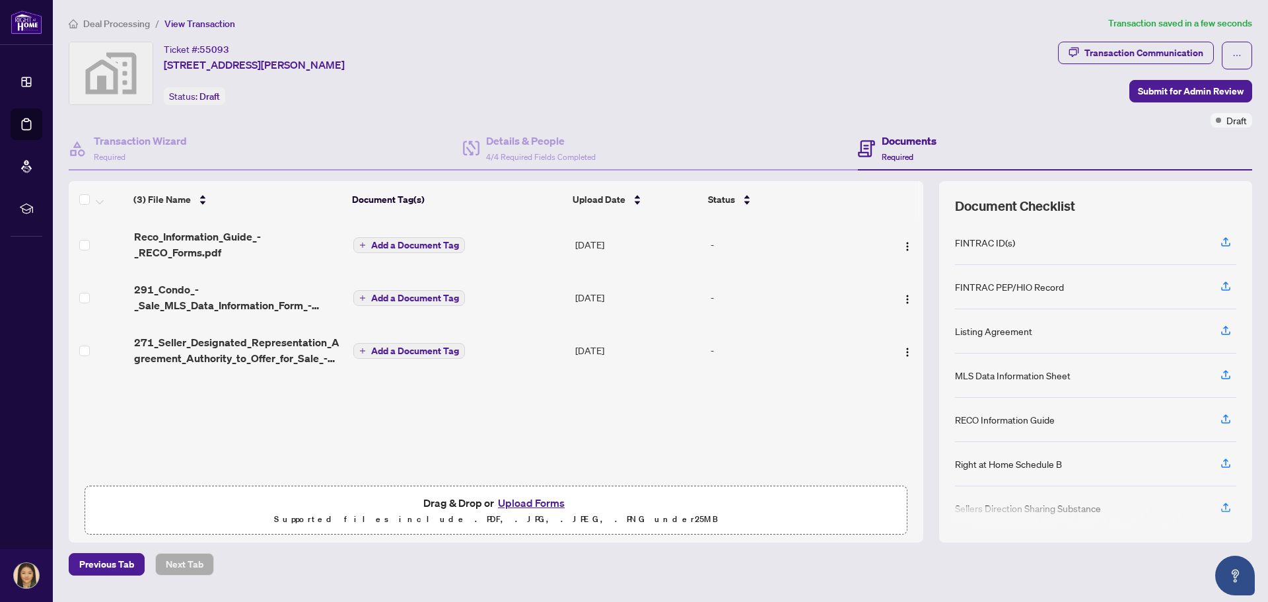
click at [515, 507] on button "Upload Forms" at bounding box center [531, 502] width 75 height 17
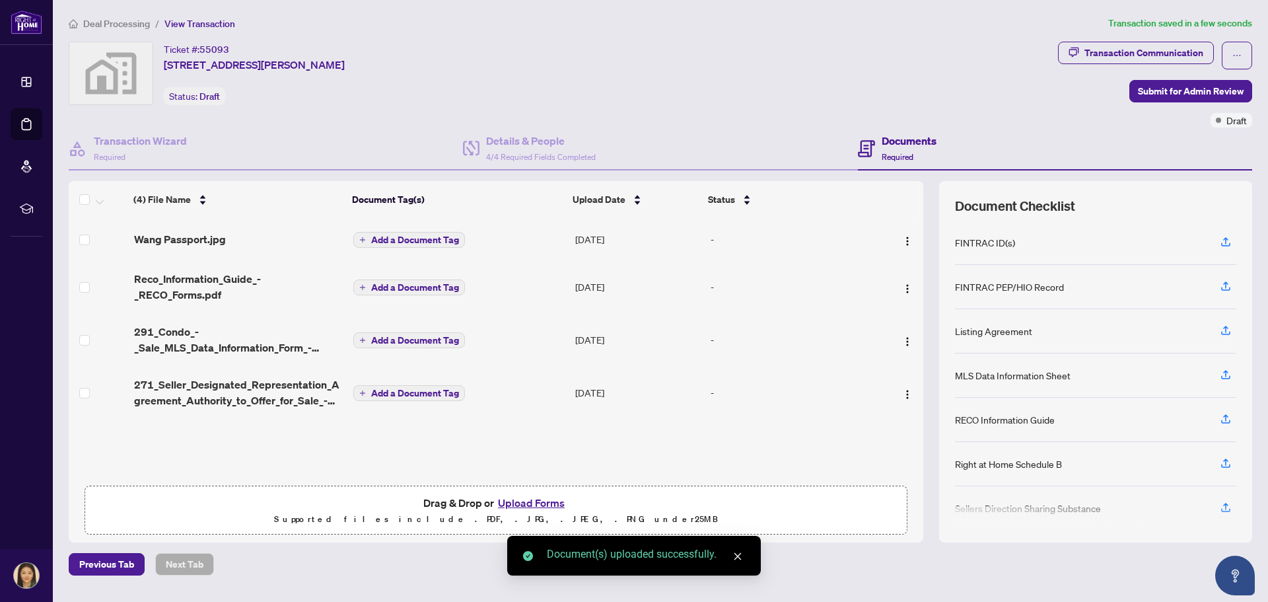
click at [537, 503] on button "Upload Forms" at bounding box center [531, 502] width 75 height 17
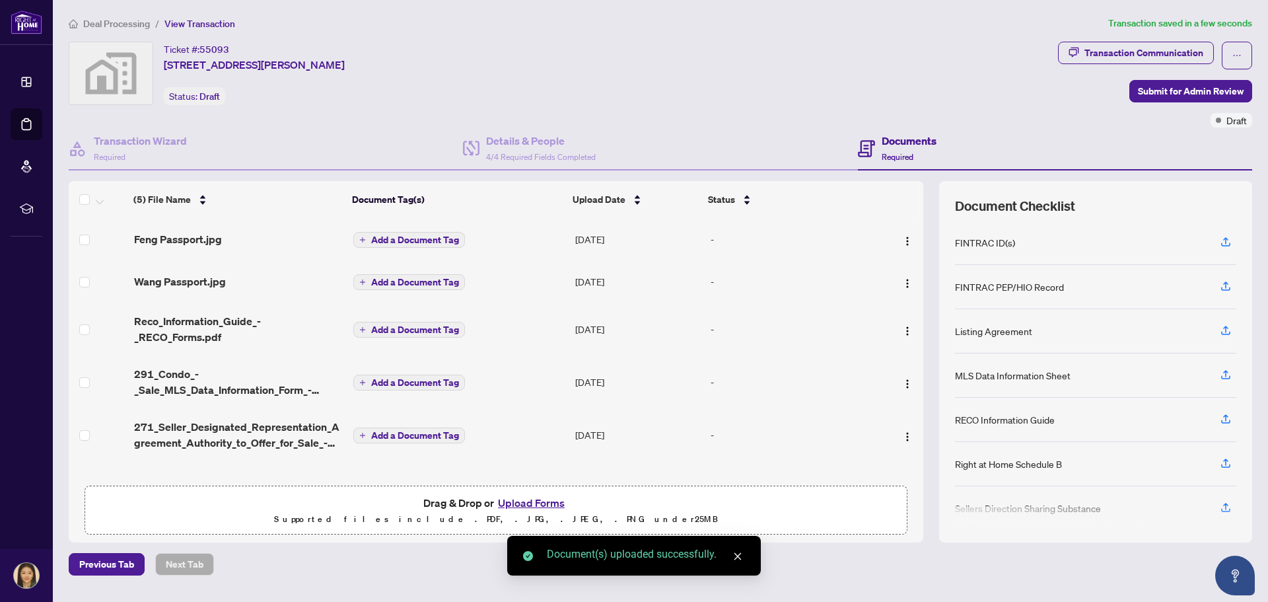
click at [540, 501] on button "Upload Forms" at bounding box center [531, 502] width 75 height 17
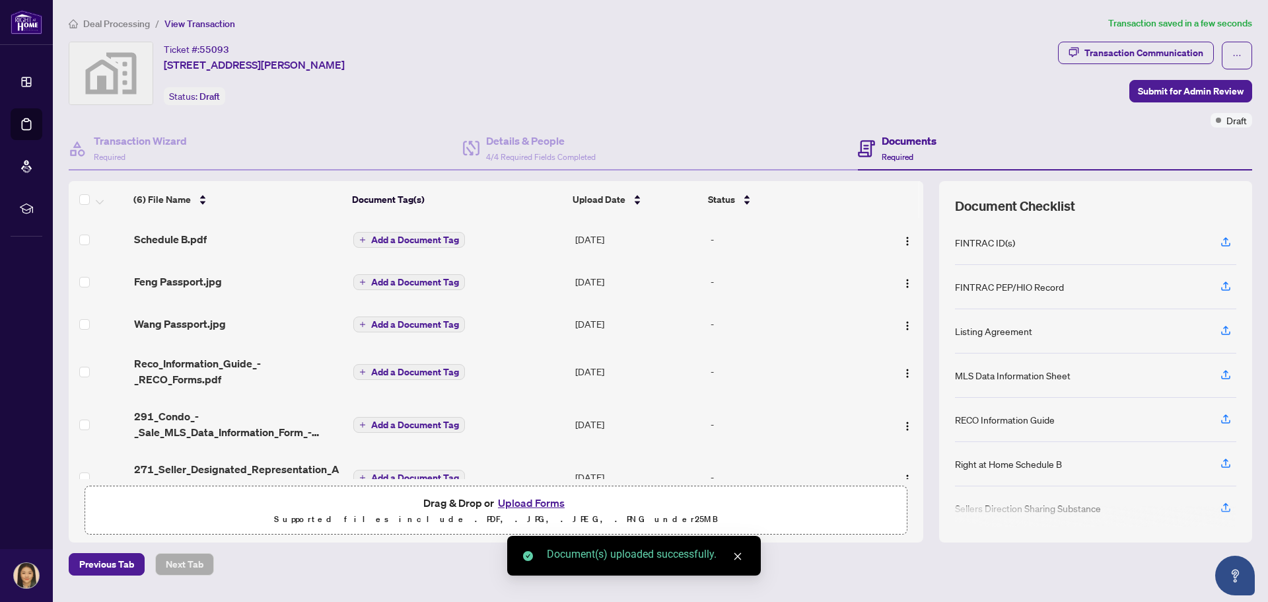
click at [439, 240] on span "Add a Document Tag" at bounding box center [415, 239] width 88 height 9
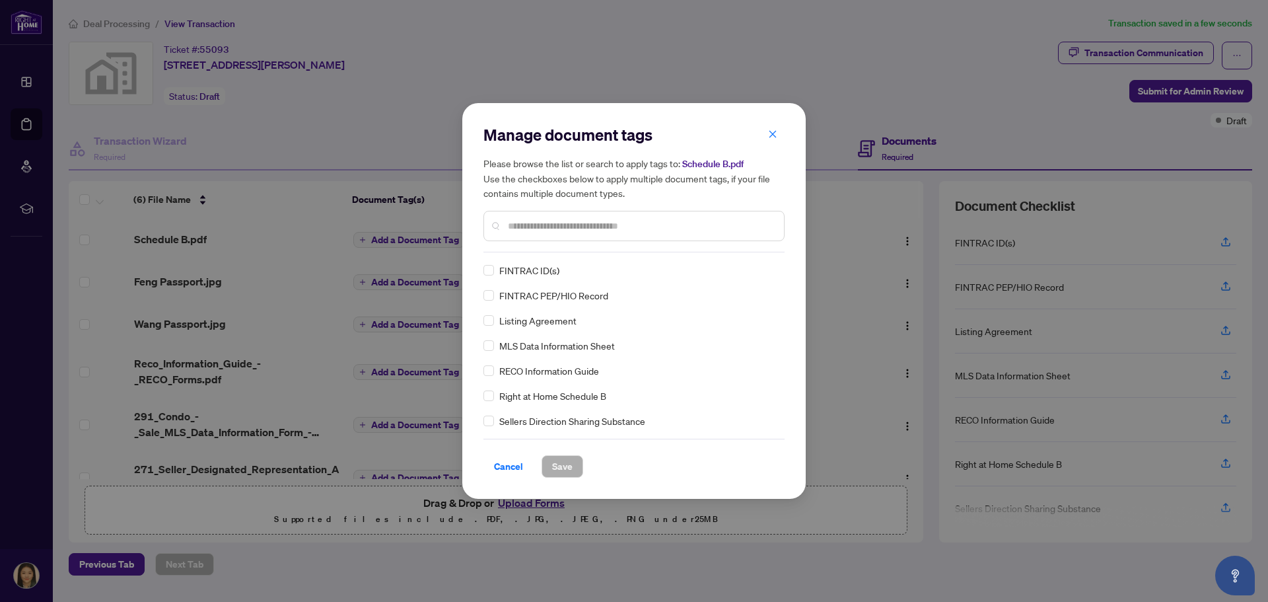
click at [546, 398] on span "Right at Home Schedule B" at bounding box center [552, 395] width 107 height 15
click at [561, 465] on span "Save" at bounding box center [562, 466] width 20 height 21
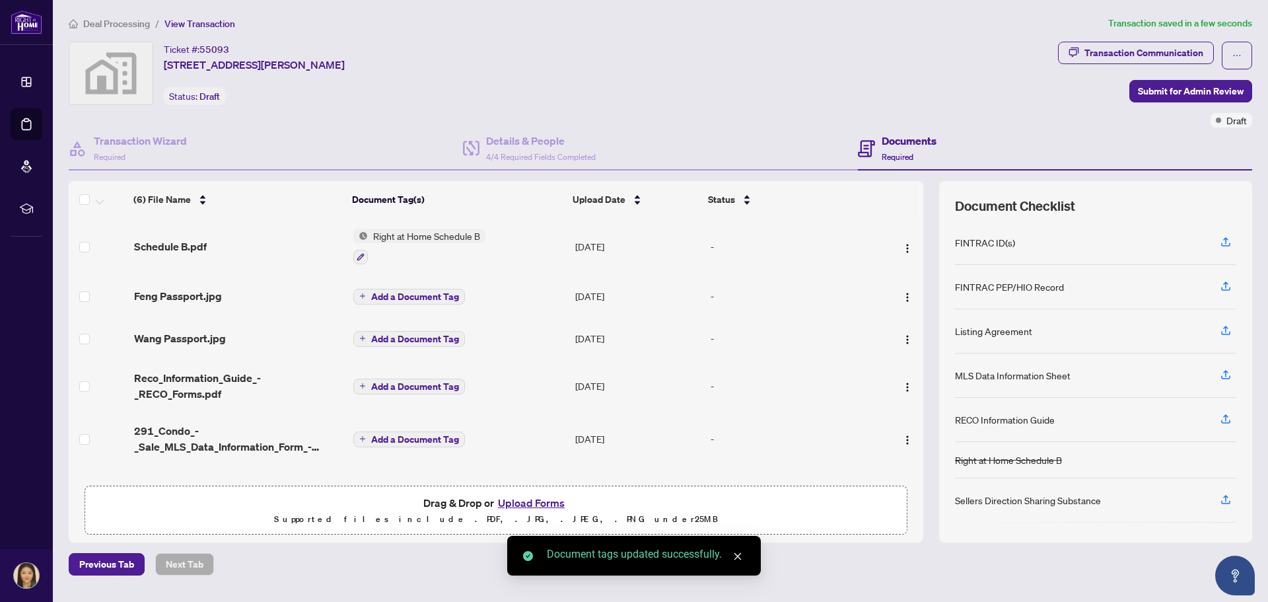
click at [365, 295] on icon "plus" at bounding box center [362, 296] width 7 height 7
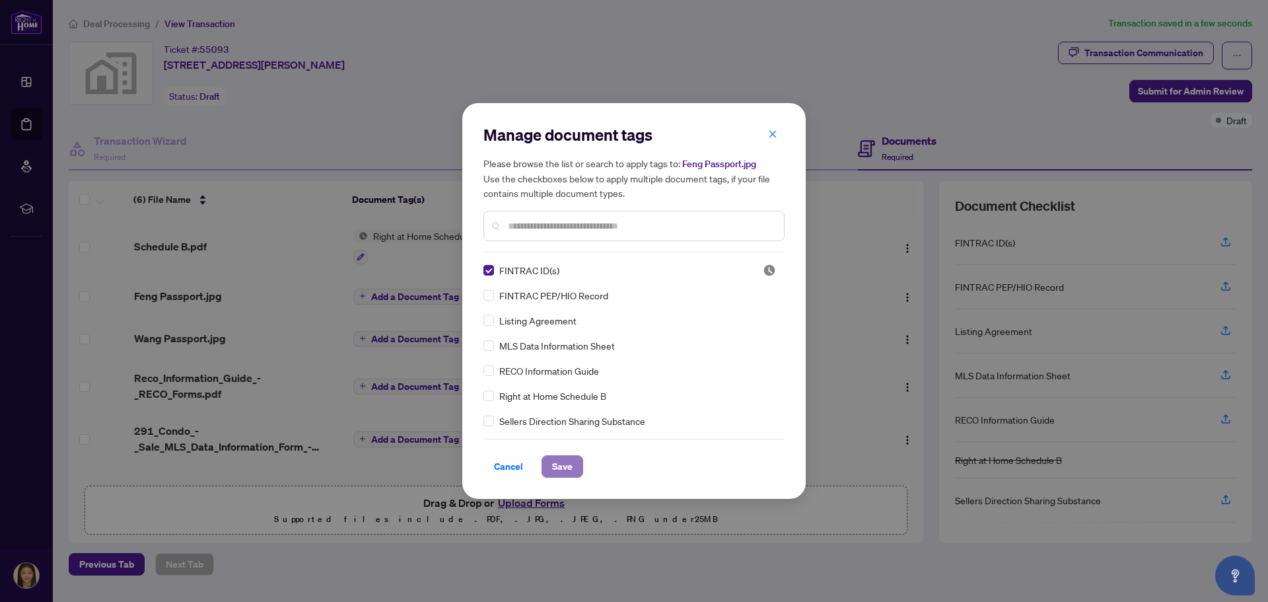
click at [565, 465] on span "Save" at bounding box center [562, 466] width 20 height 21
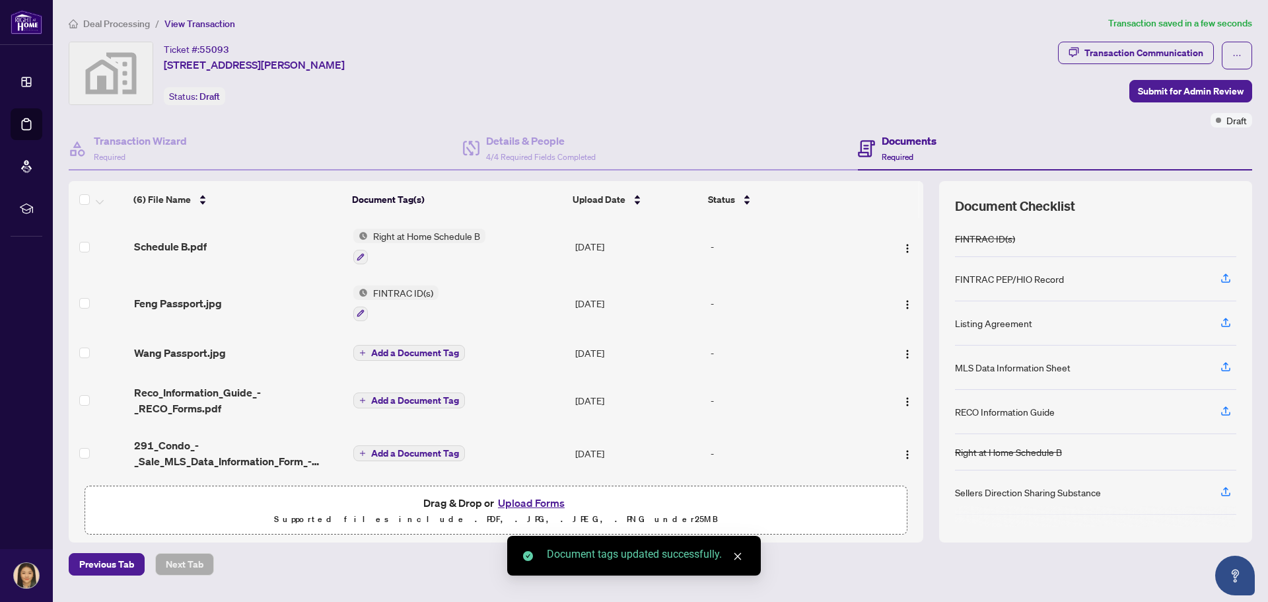
click at [383, 348] on span "Add a Document Tag" at bounding box center [415, 352] width 88 height 9
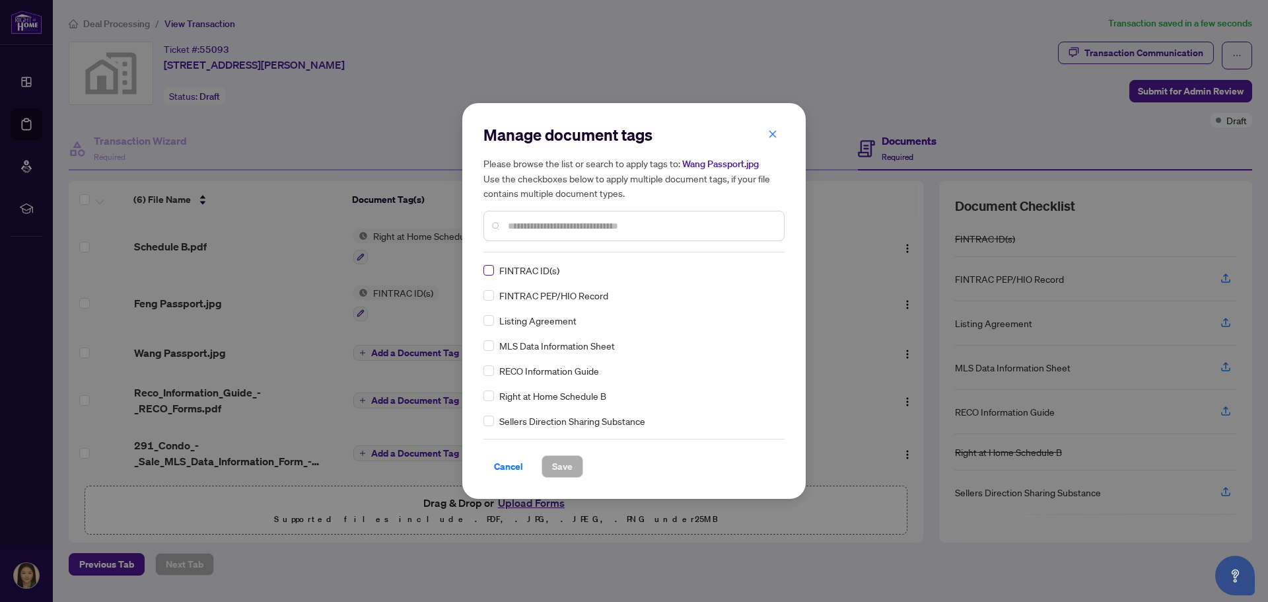
click at [491, 276] on label at bounding box center [489, 270] width 11 height 15
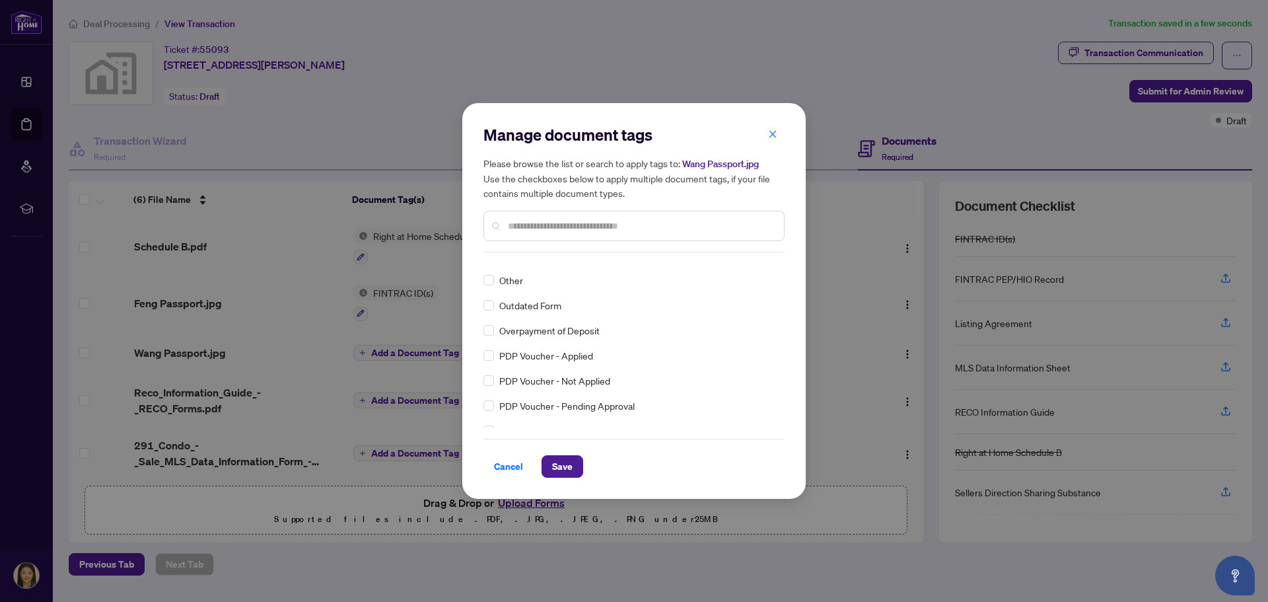
scroll to position [2202, 0]
click at [548, 229] on input "text" at bounding box center [641, 226] width 266 height 15
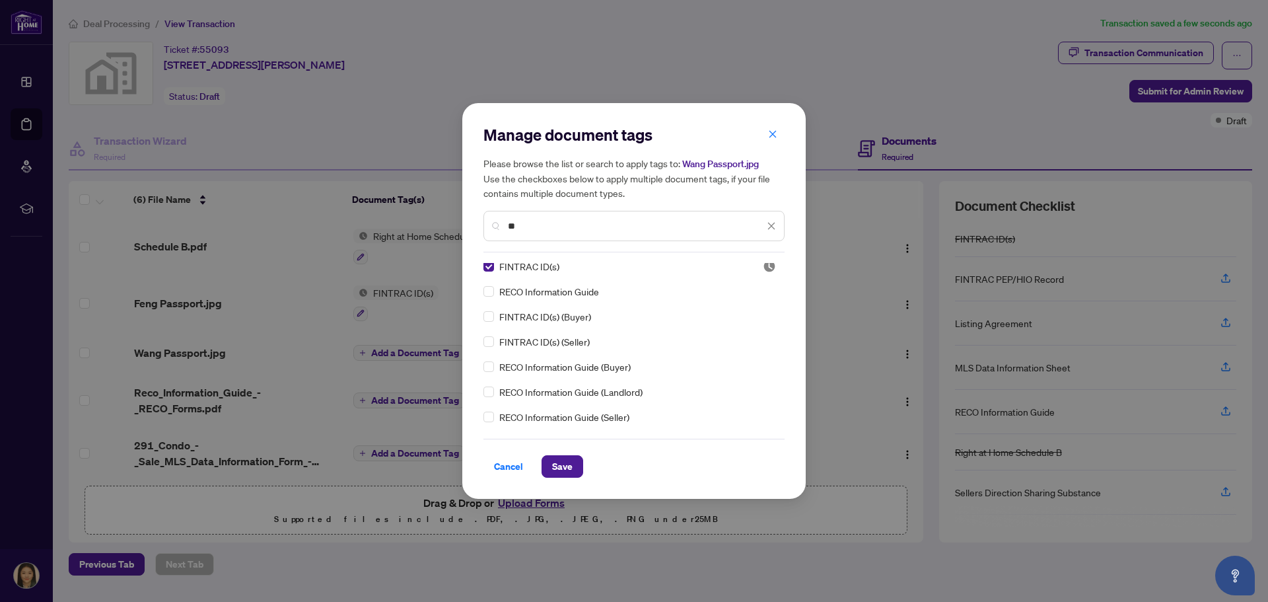
scroll to position [0, 0]
type input "**"
click at [569, 468] on button "Save" at bounding box center [563, 466] width 42 height 22
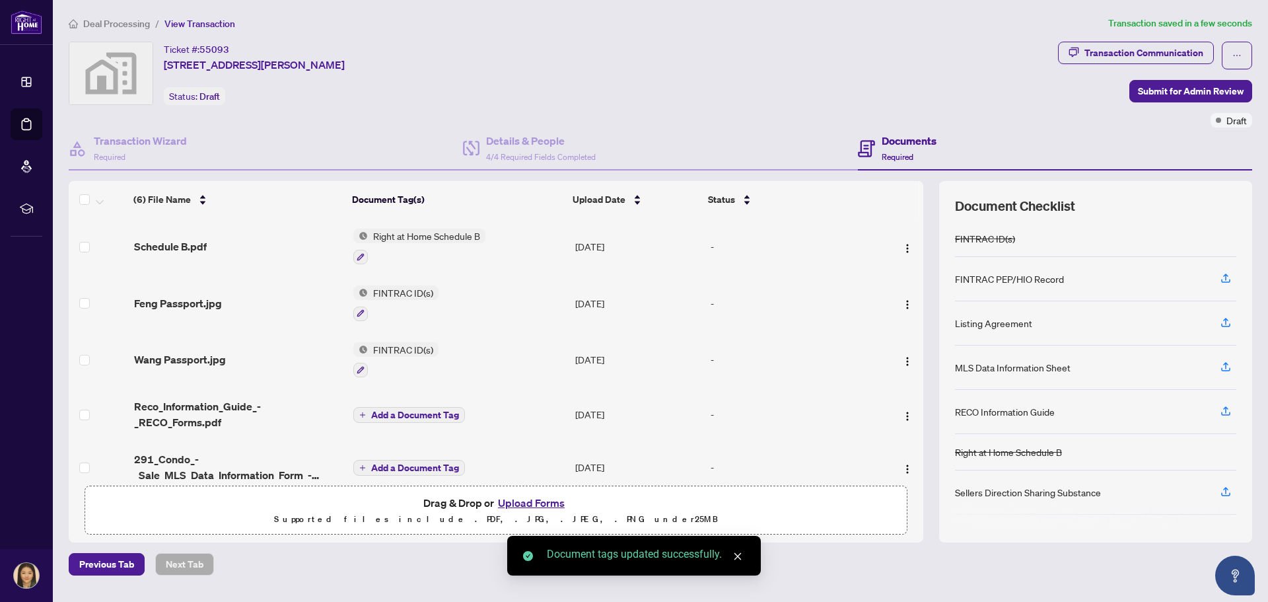
click at [394, 410] on span "Add a Document Tag" at bounding box center [415, 414] width 88 height 9
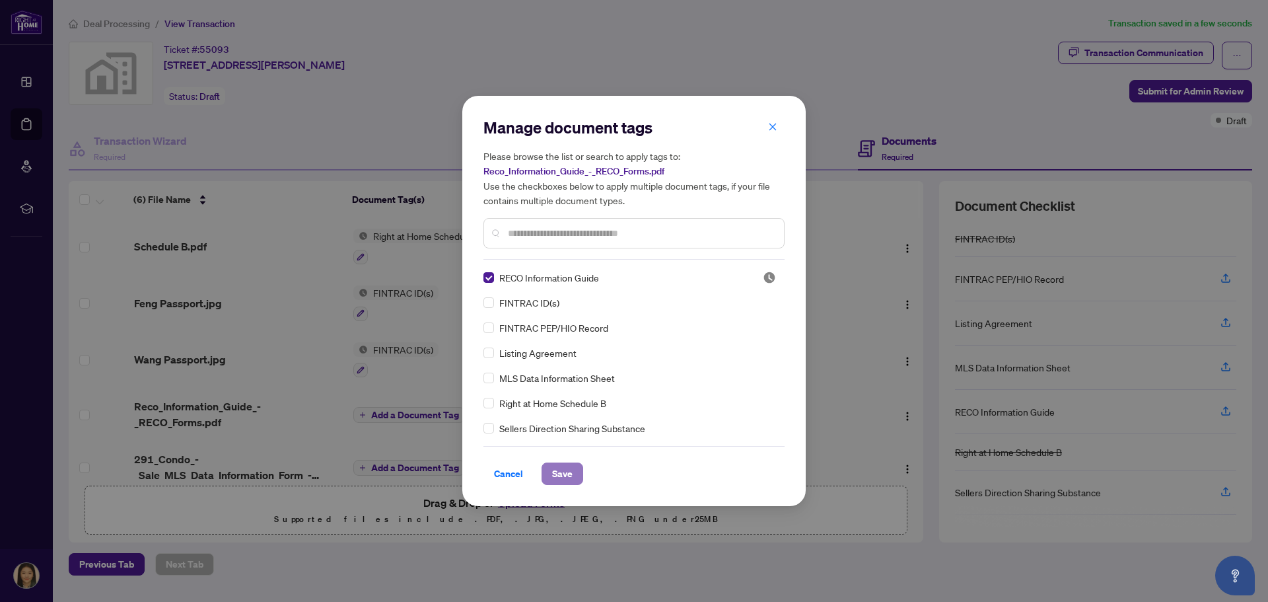
click at [563, 476] on span "Save" at bounding box center [562, 473] width 20 height 21
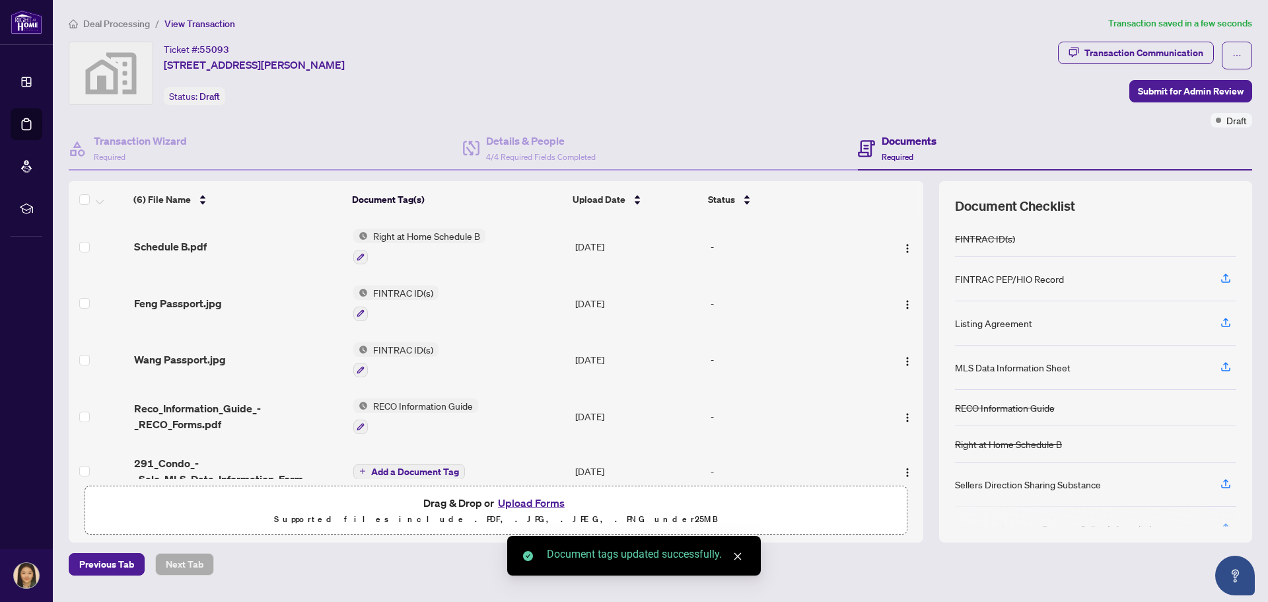
scroll to position [72, 0]
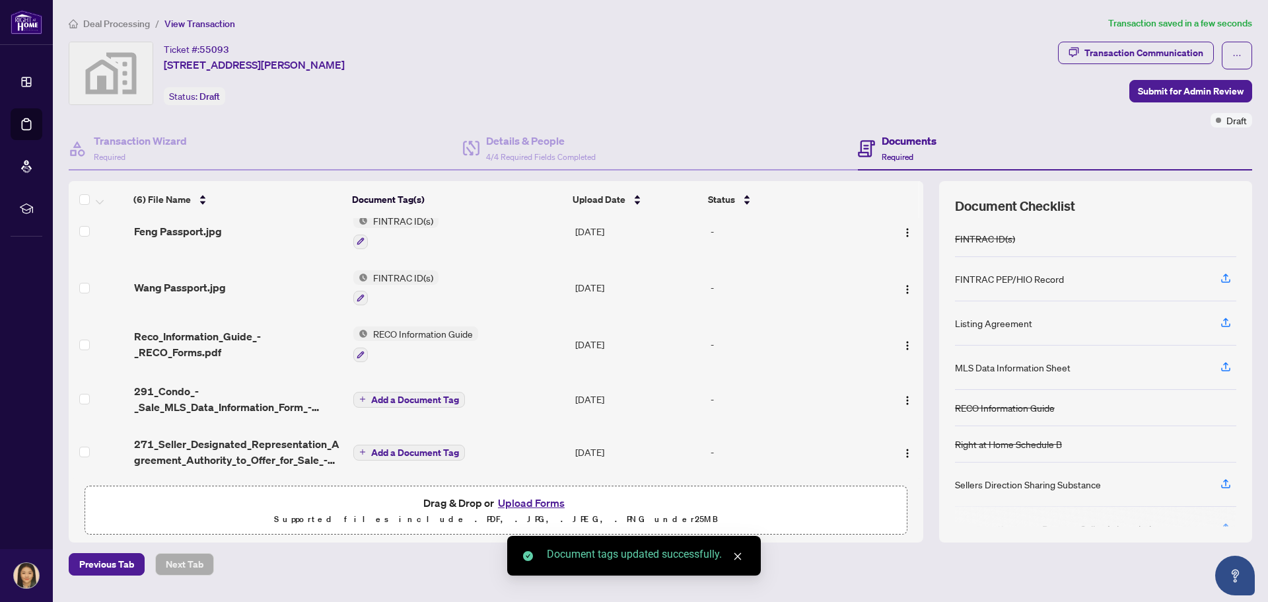
click at [396, 395] on span "Add a Document Tag" at bounding box center [415, 399] width 88 height 9
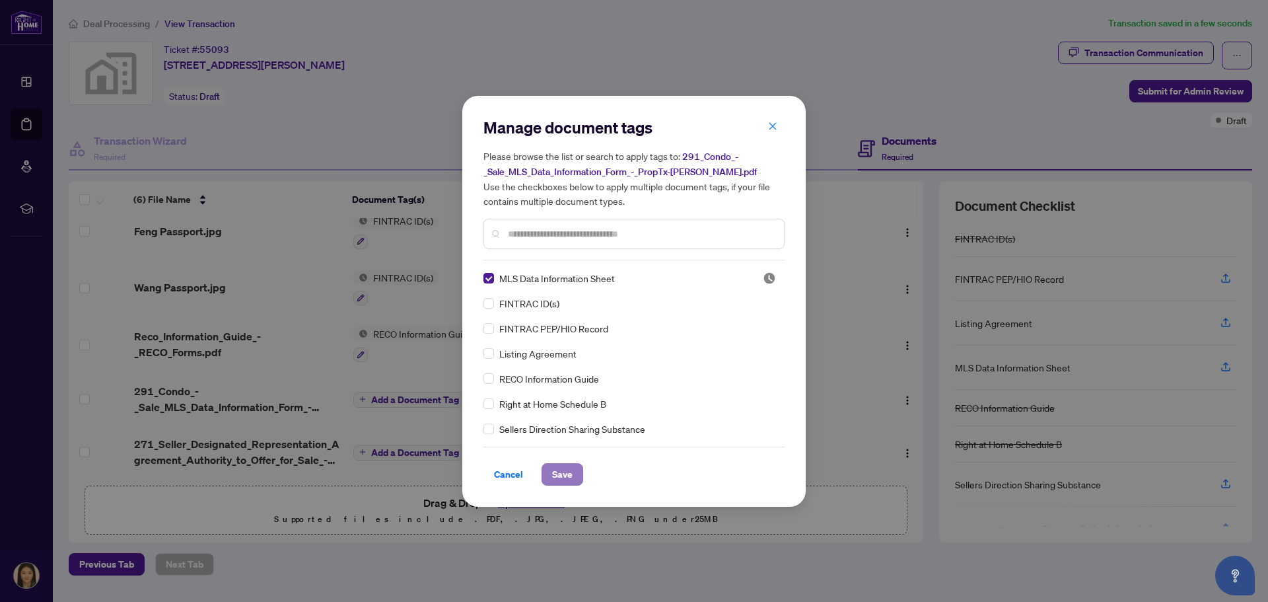
click at [560, 478] on span "Save" at bounding box center [562, 474] width 20 height 21
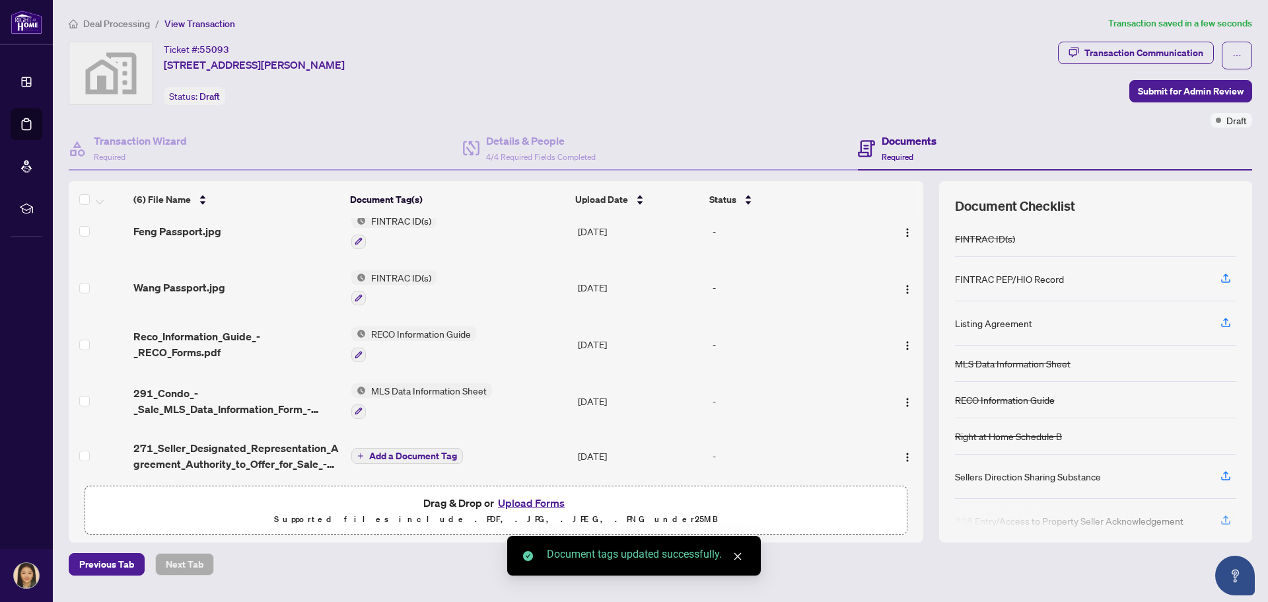
click at [435, 451] on span "Add a Document Tag" at bounding box center [413, 455] width 88 height 9
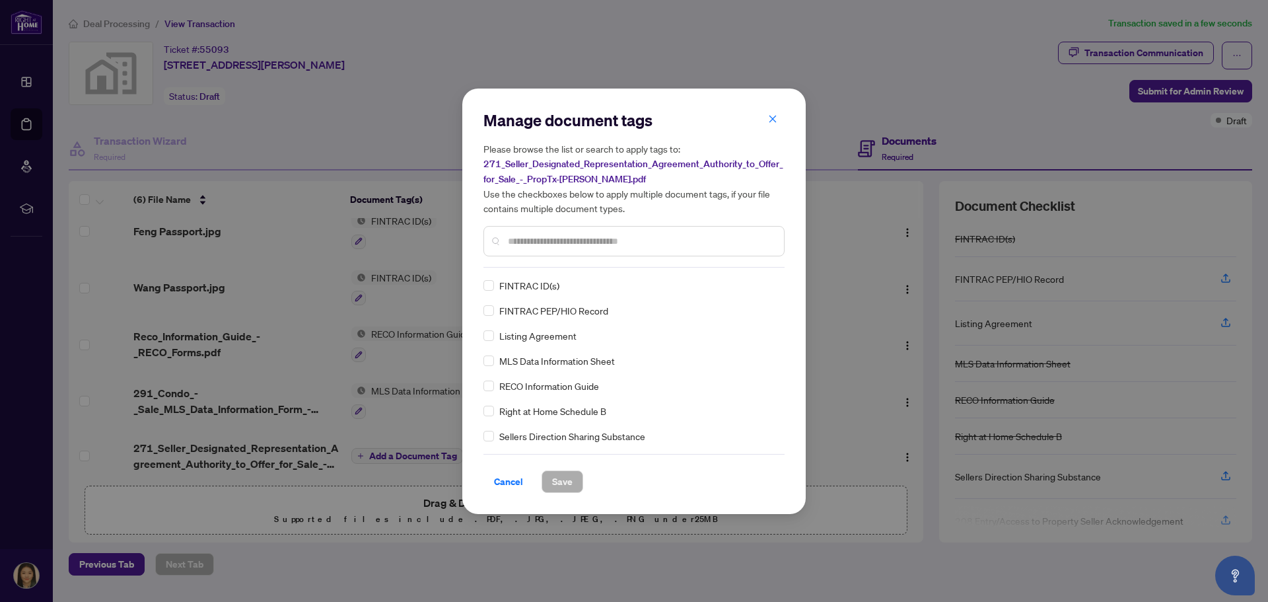
click at [562, 242] on input "text" at bounding box center [641, 241] width 266 height 15
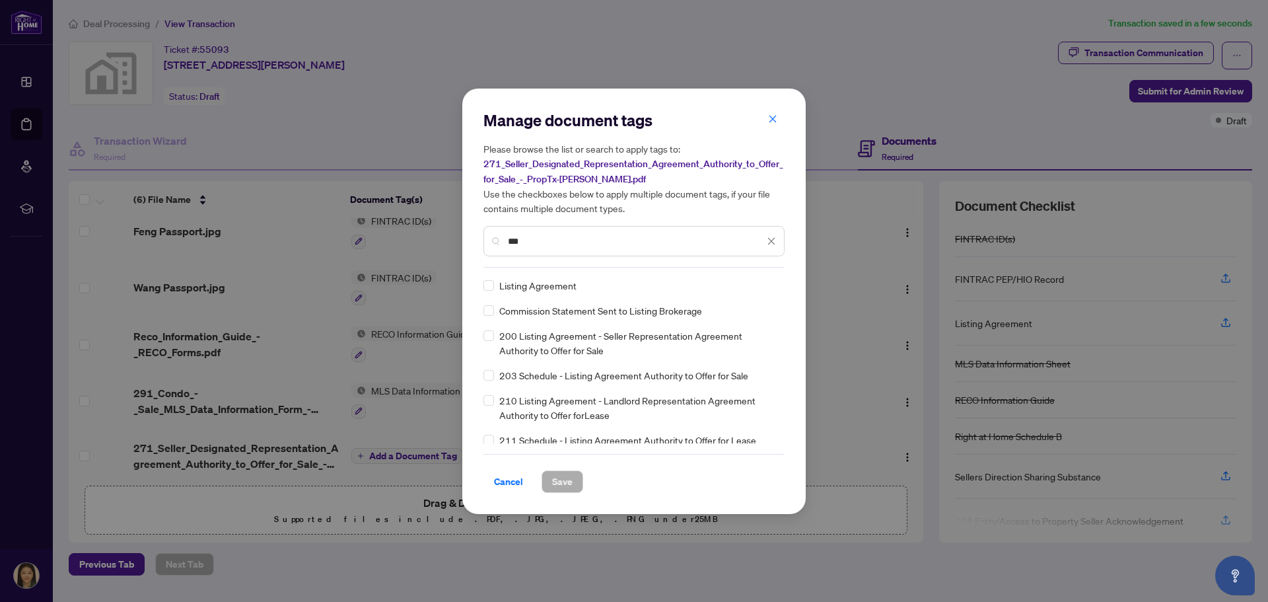
type input "***"
drag, startPoint x: 785, startPoint y: 290, endPoint x: 778, endPoint y: 318, distance: 29.3
click at [778, 318] on div "Manage document tags Please browse the list or search to apply tags to: 271_Sel…" at bounding box center [634, 301] width 344 height 425
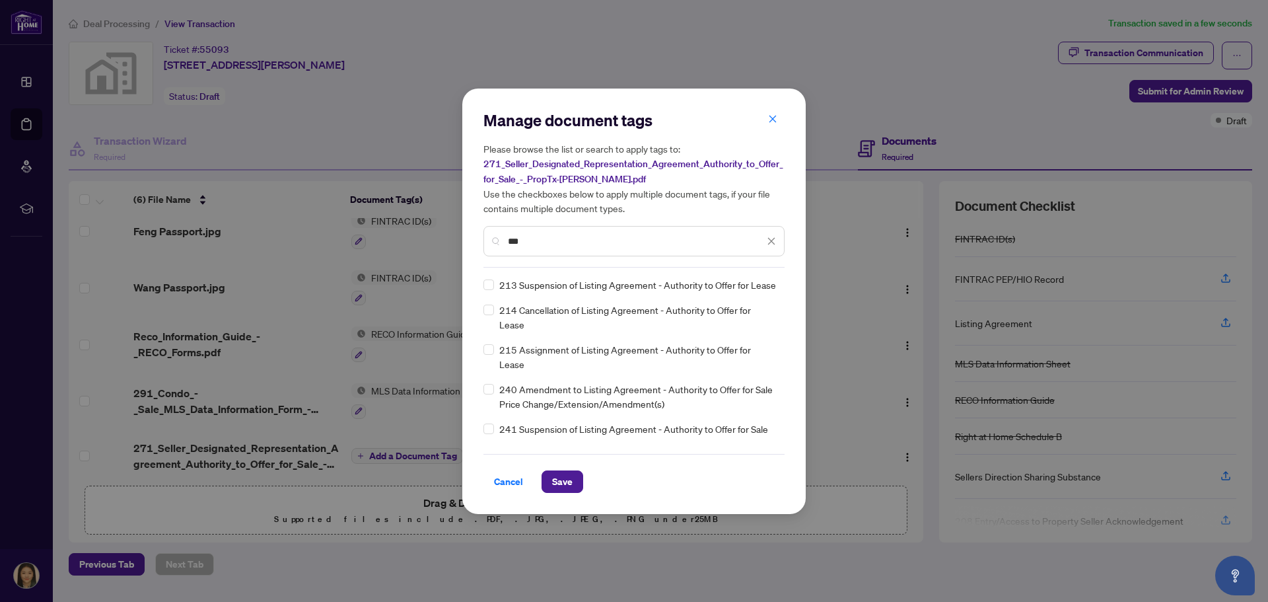
scroll to position [0, 0]
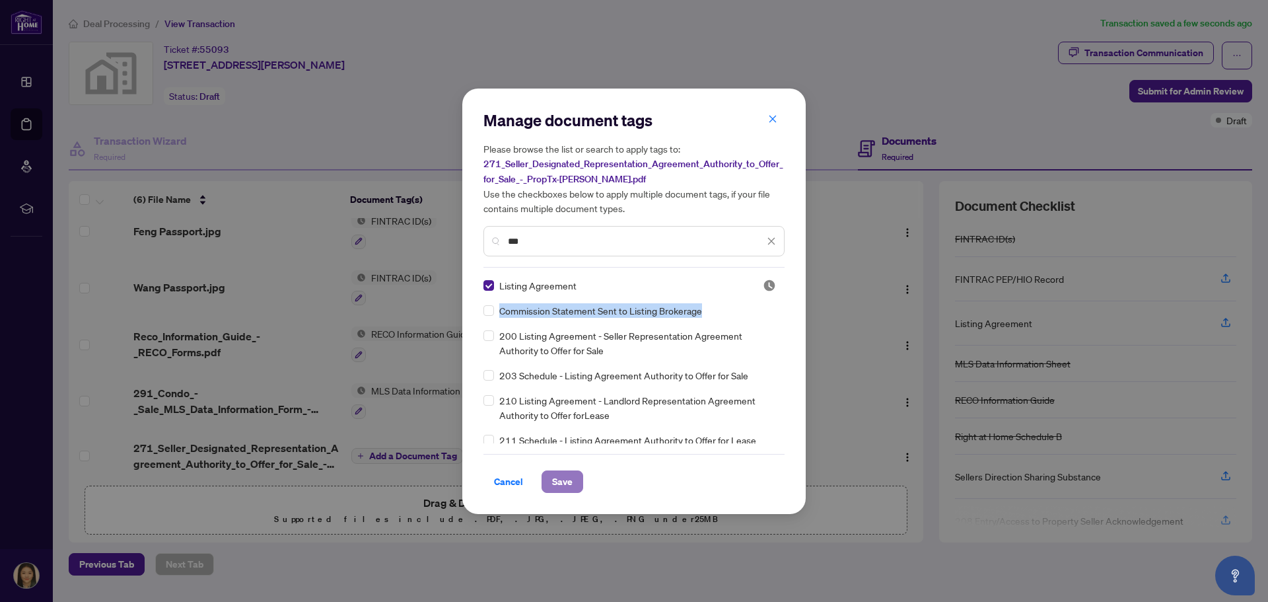
click at [556, 482] on span "Save" at bounding box center [562, 481] width 20 height 21
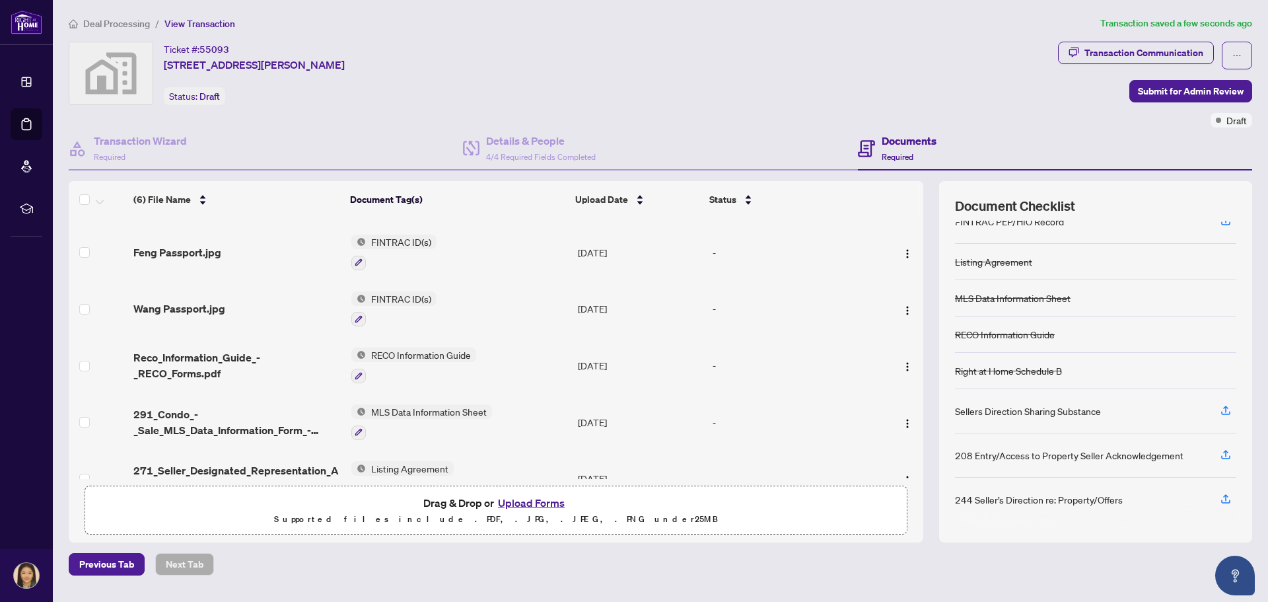
scroll to position [78, 0]
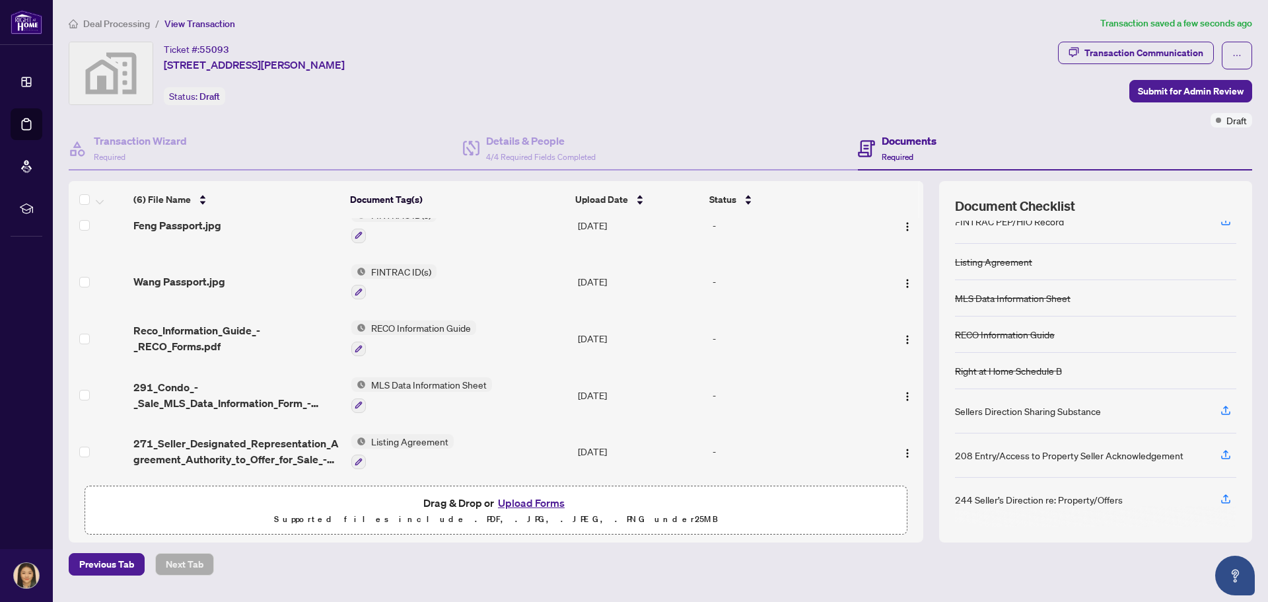
click at [529, 502] on button "Upload Forms" at bounding box center [531, 502] width 75 height 17
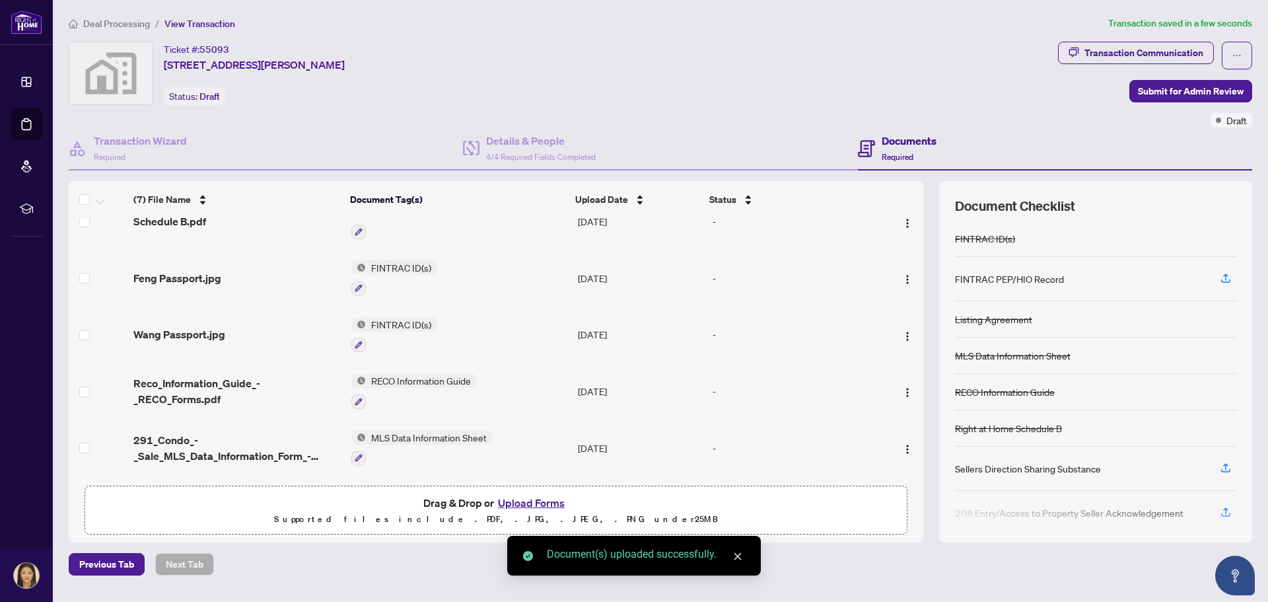
click at [511, 503] on button "Upload Forms" at bounding box center [531, 502] width 75 height 17
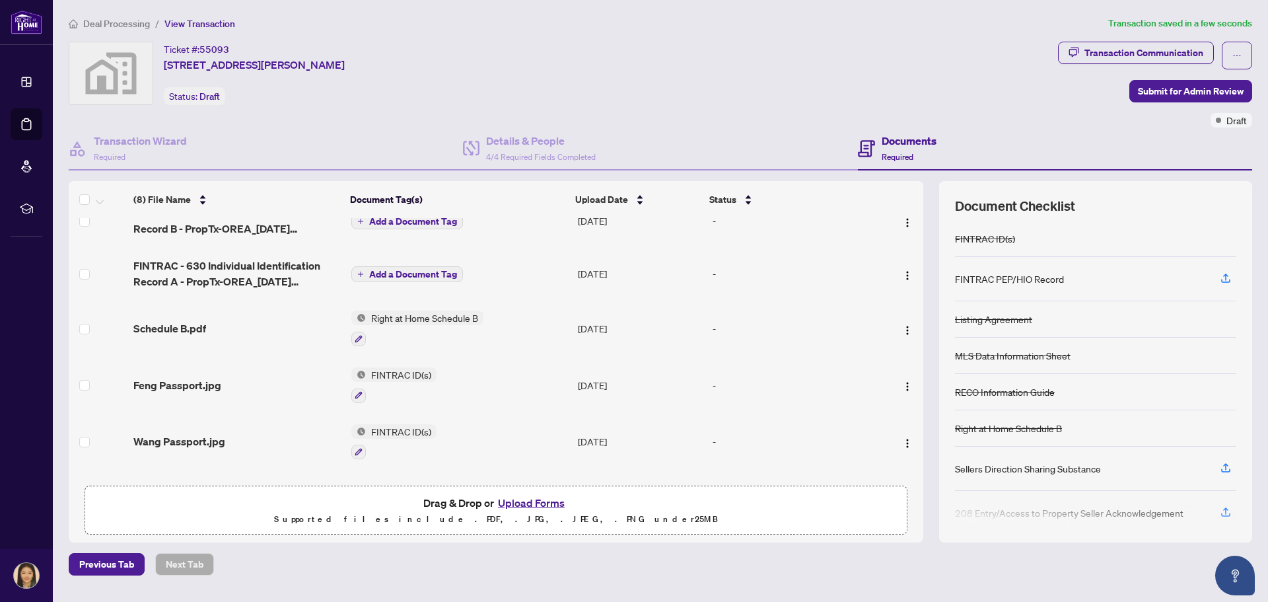
scroll to position [0, 0]
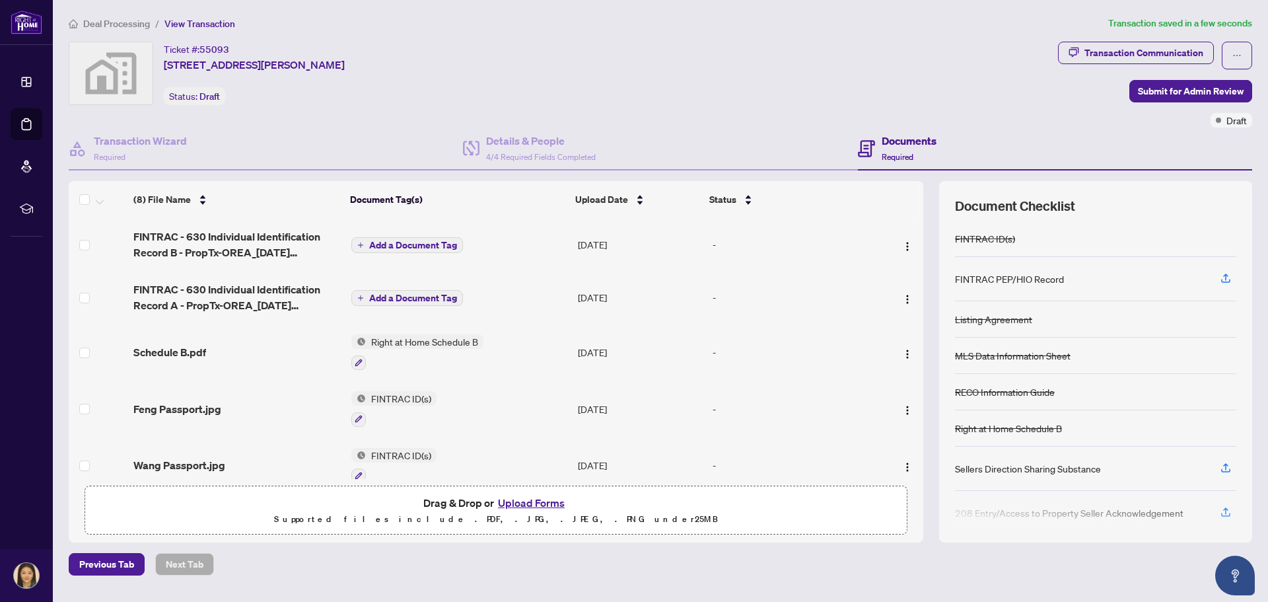
click at [396, 242] on span "Add a Document Tag" at bounding box center [413, 244] width 88 height 9
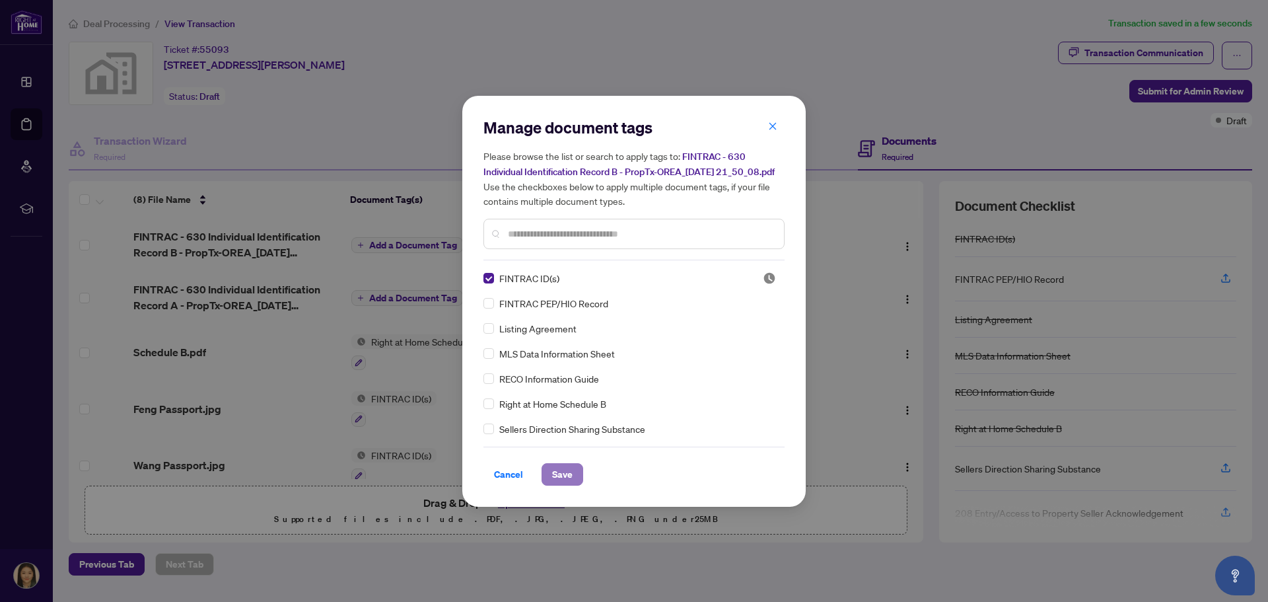
click at [564, 481] on span "Save" at bounding box center [562, 474] width 20 height 21
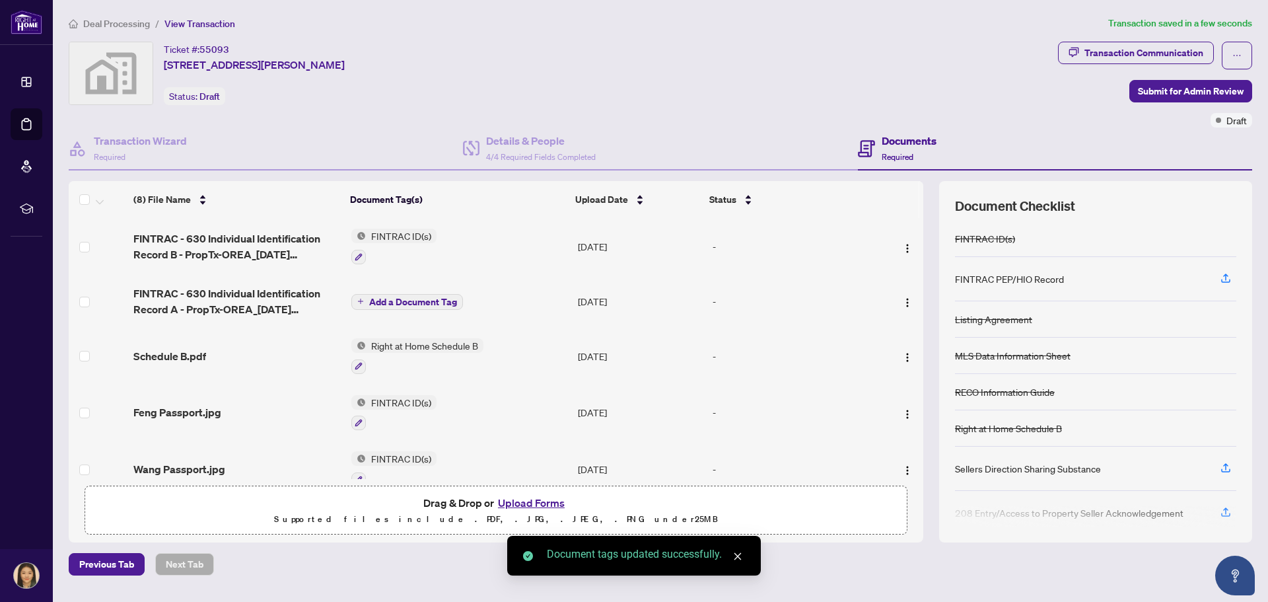
click at [420, 299] on span "Add a Document Tag" at bounding box center [413, 301] width 88 height 9
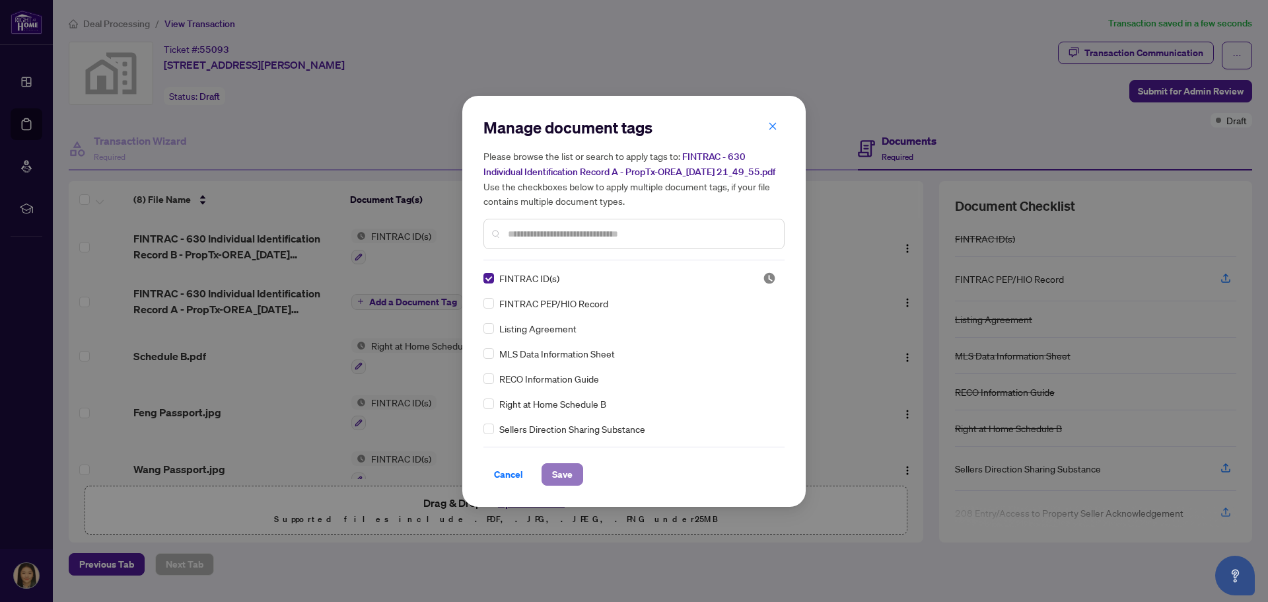
click at [564, 485] on span "Save" at bounding box center [562, 474] width 20 height 21
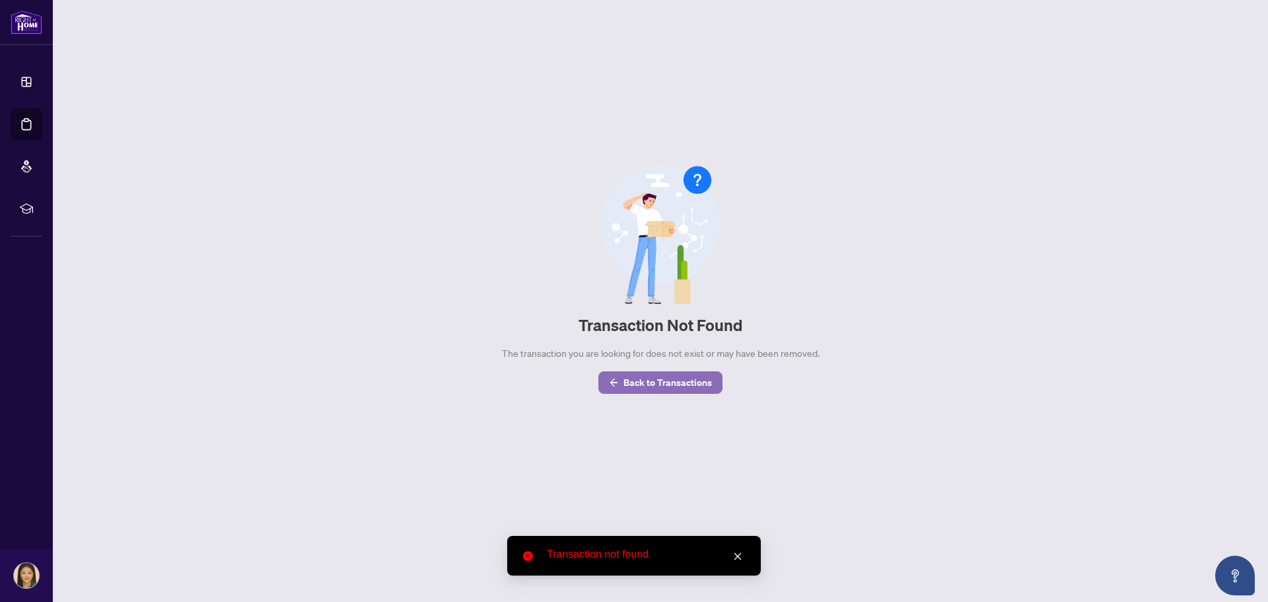
click at [639, 379] on span "Back to Transactions" at bounding box center [668, 382] width 89 height 21
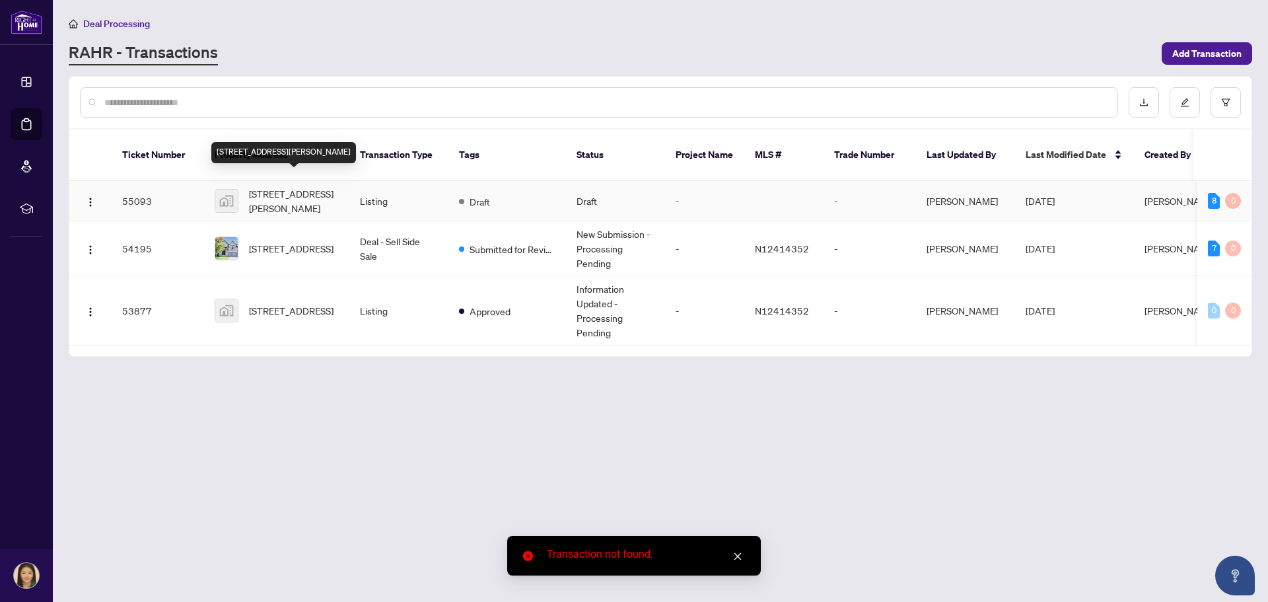
click at [286, 186] on span "[STREET_ADDRESS][PERSON_NAME]" at bounding box center [294, 200] width 90 height 29
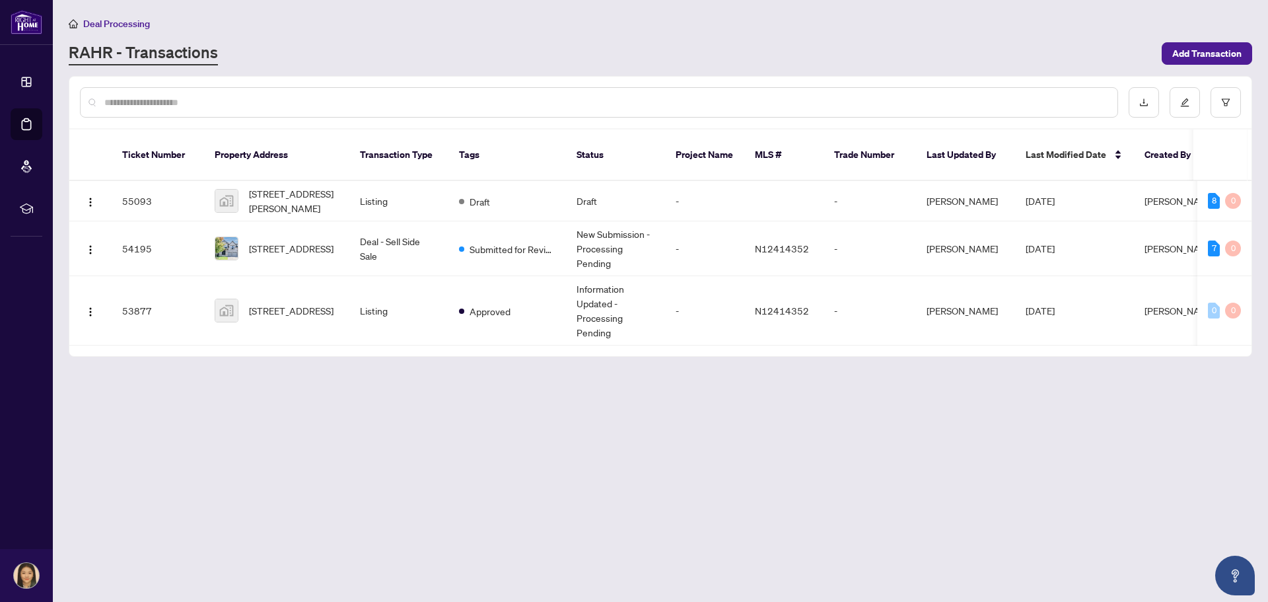
click at [608, 419] on main "Deal Processing [PERSON_NAME] - Transactions Add Transaction Ticket Number Prop…" at bounding box center [661, 301] width 1216 height 602
